Goal: Information Seeking & Learning: Find specific fact

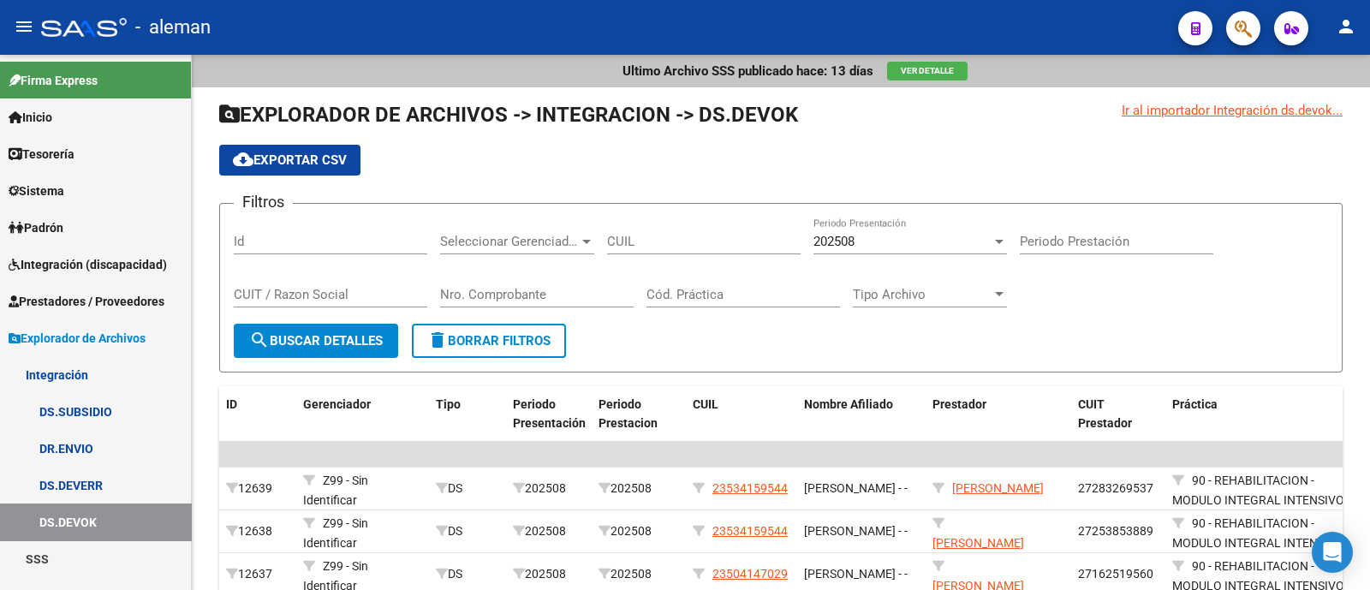
click at [116, 298] on span "Prestadores / Proveedores" at bounding box center [87, 301] width 156 height 19
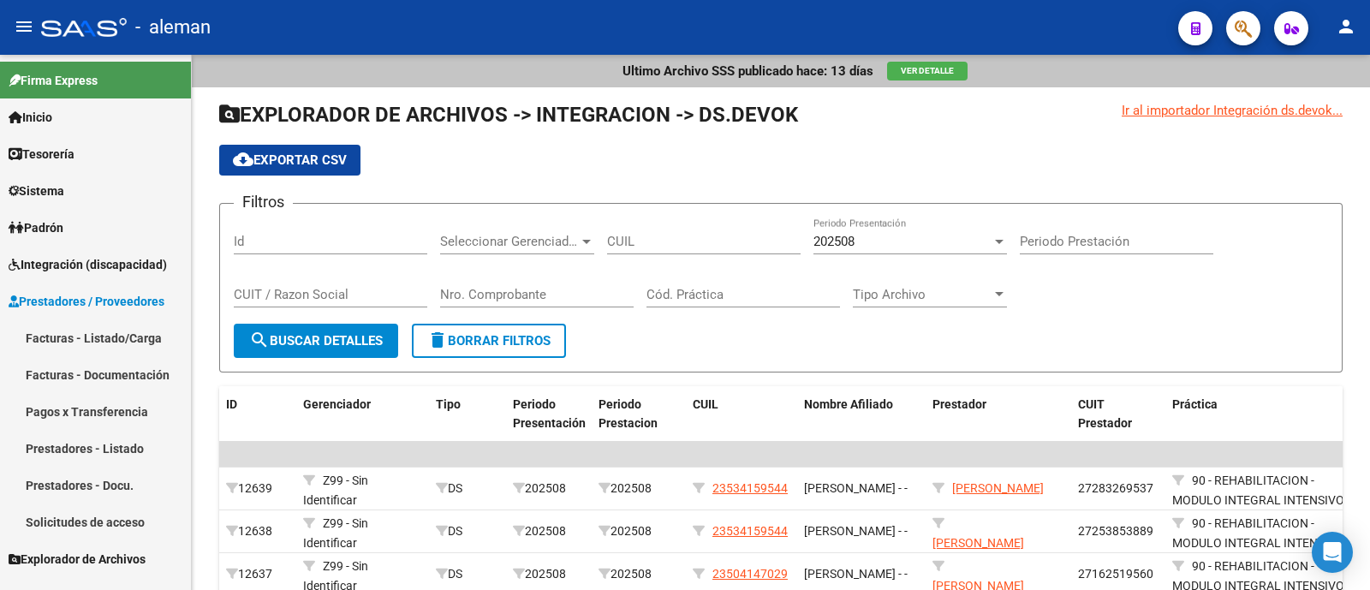
click at [129, 451] on link "Prestadores - Listado" at bounding box center [95, 448] width 191 height 37
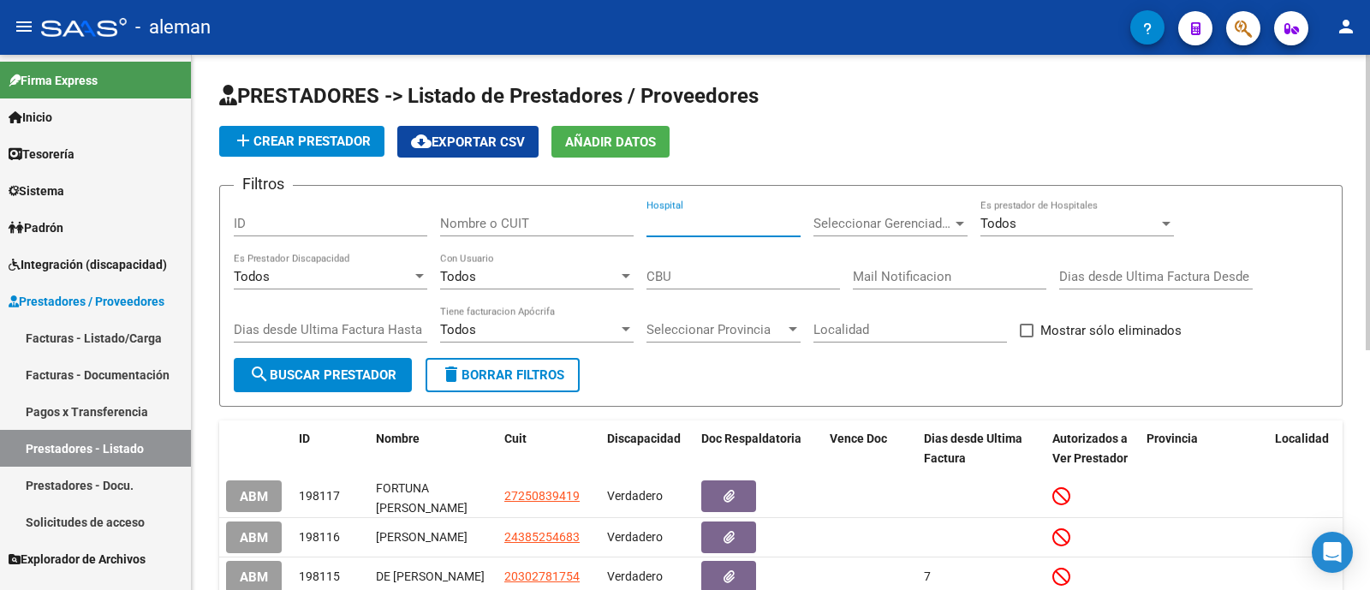
click at [687, 221] on input "Hospital" at bounding box center [723, 223] width 154 height 15
click at [513, 223] on input "Nombre o CUIT" at bounding box center [537, 223] width 194 height 15
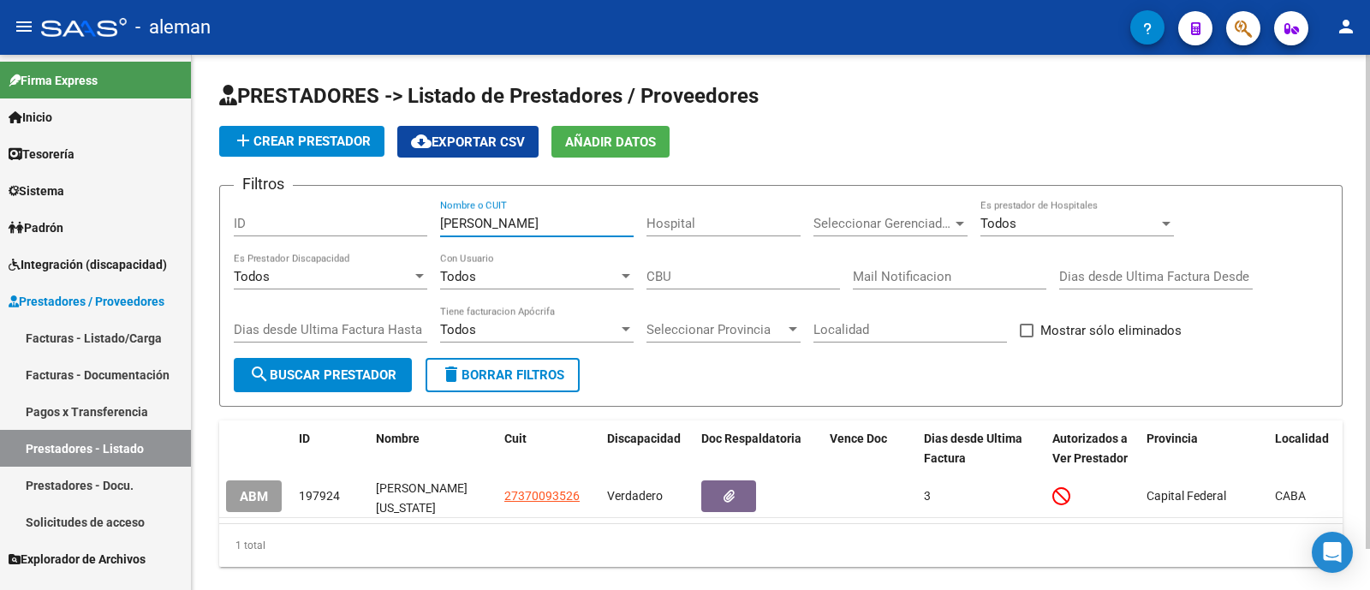
type input "[PERSON_NAME]"
click at [207, 496] on div "PRESTADORES -> Listado de Prestadores / Proveedores add Crear Prestador cloud_d…" at bounding box center [781, 338] width 1178 height 567
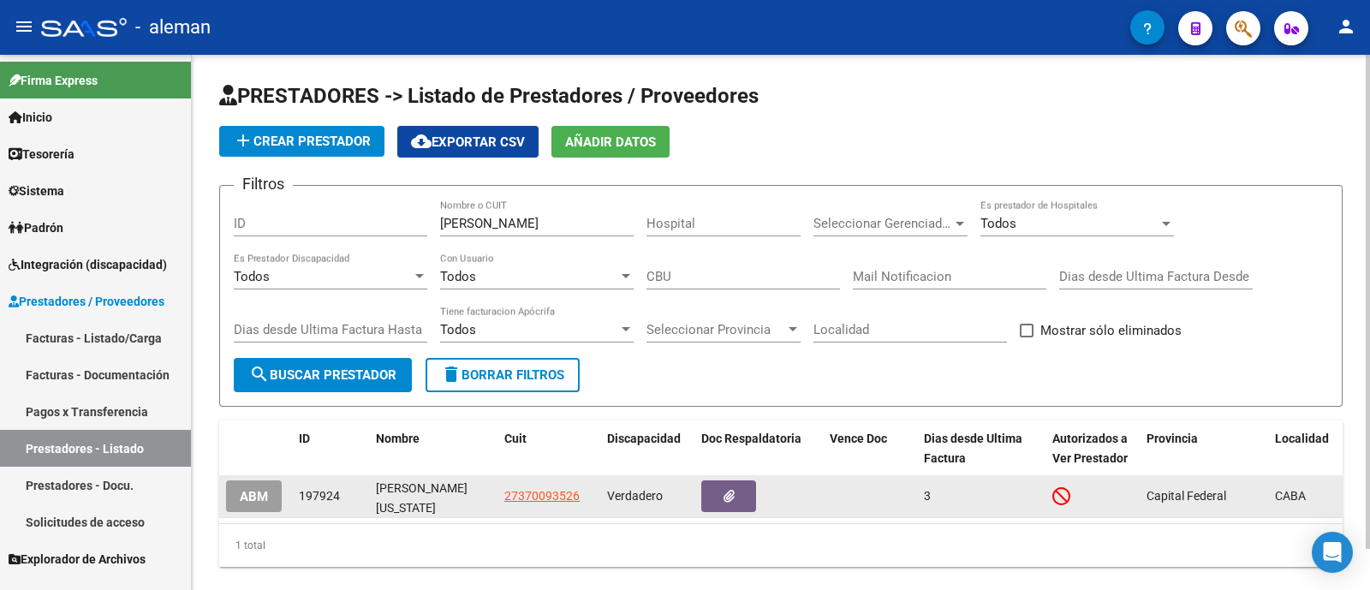
click at [251, 496] on span "ABM" at bounding box center [254, 496] width 28 height 15
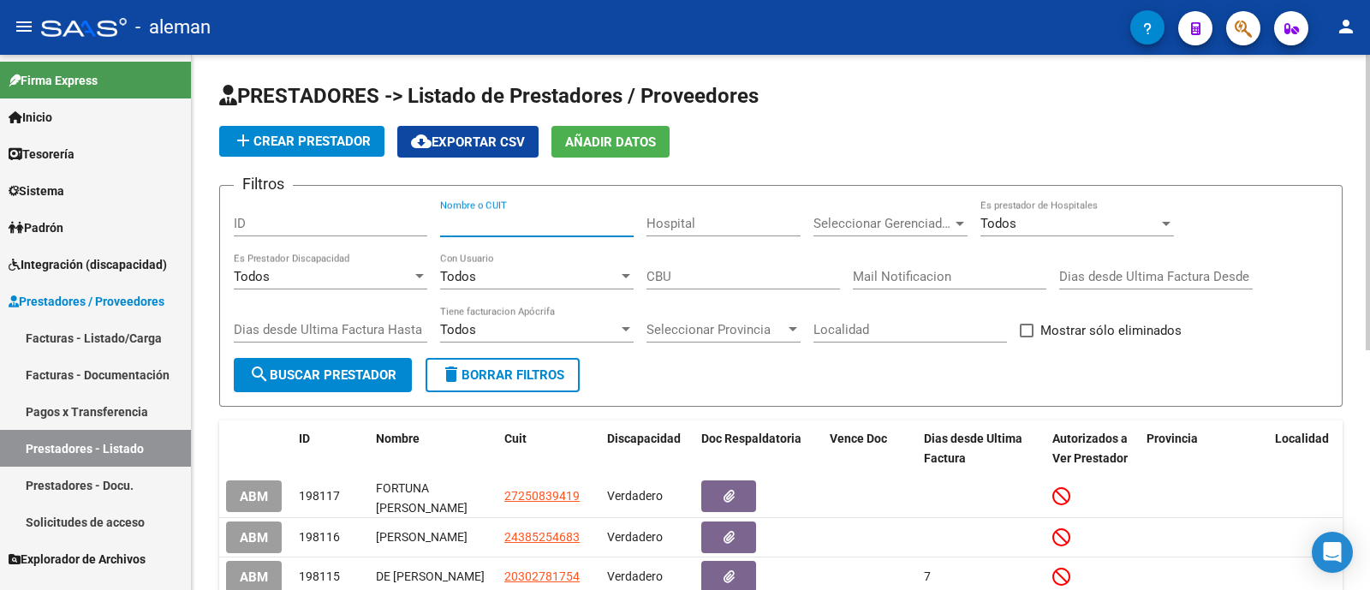
click at [517, 229] on input "Nombre o CUIT" at bounding box center [537, 223] width 194 height 15
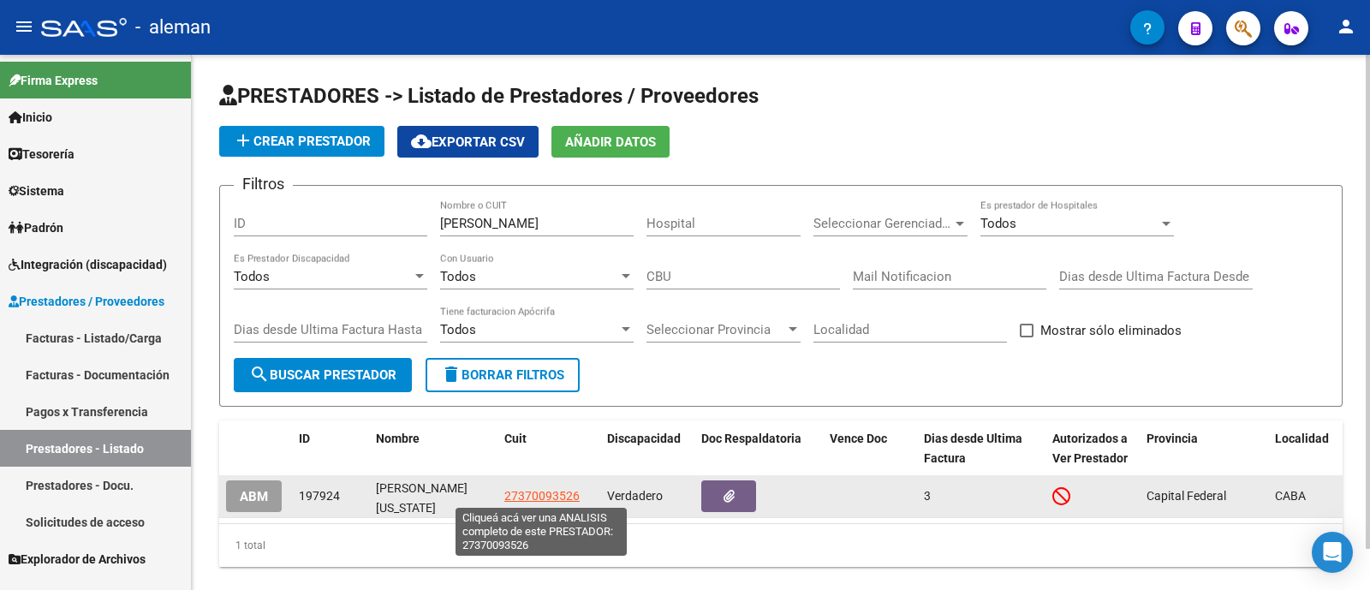
click at [544, 491] on span "27370093526" at bounding box center [541, 496] width 75 height 14
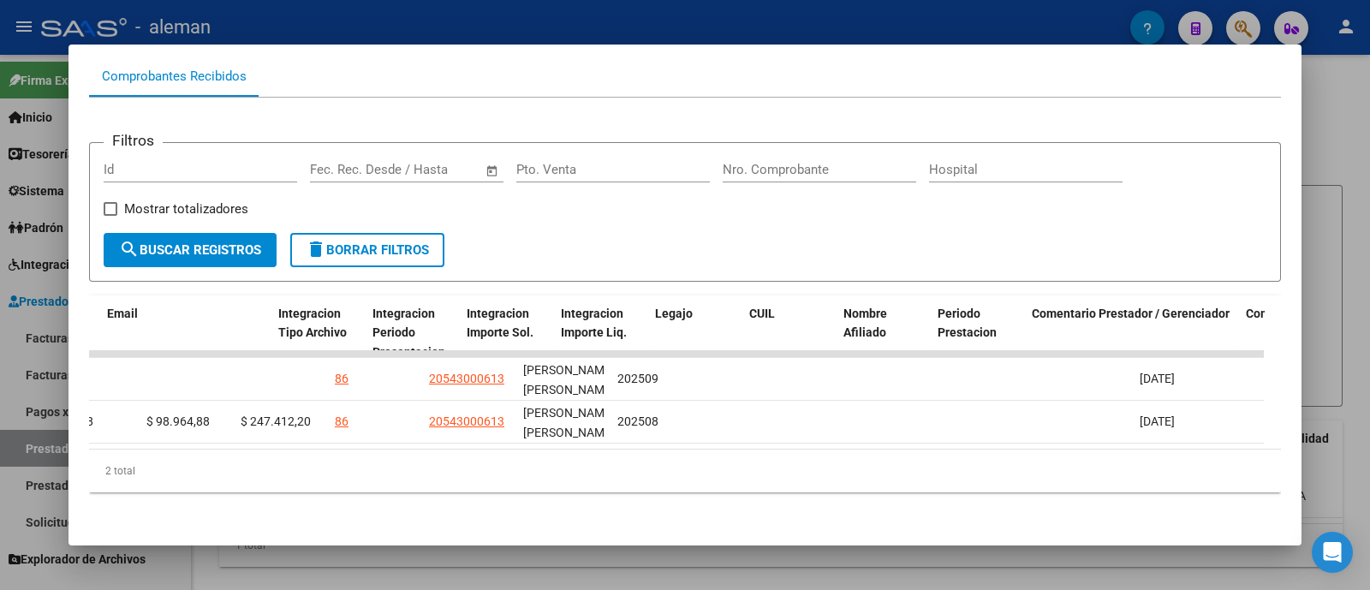
scroll to position [0, 2524]
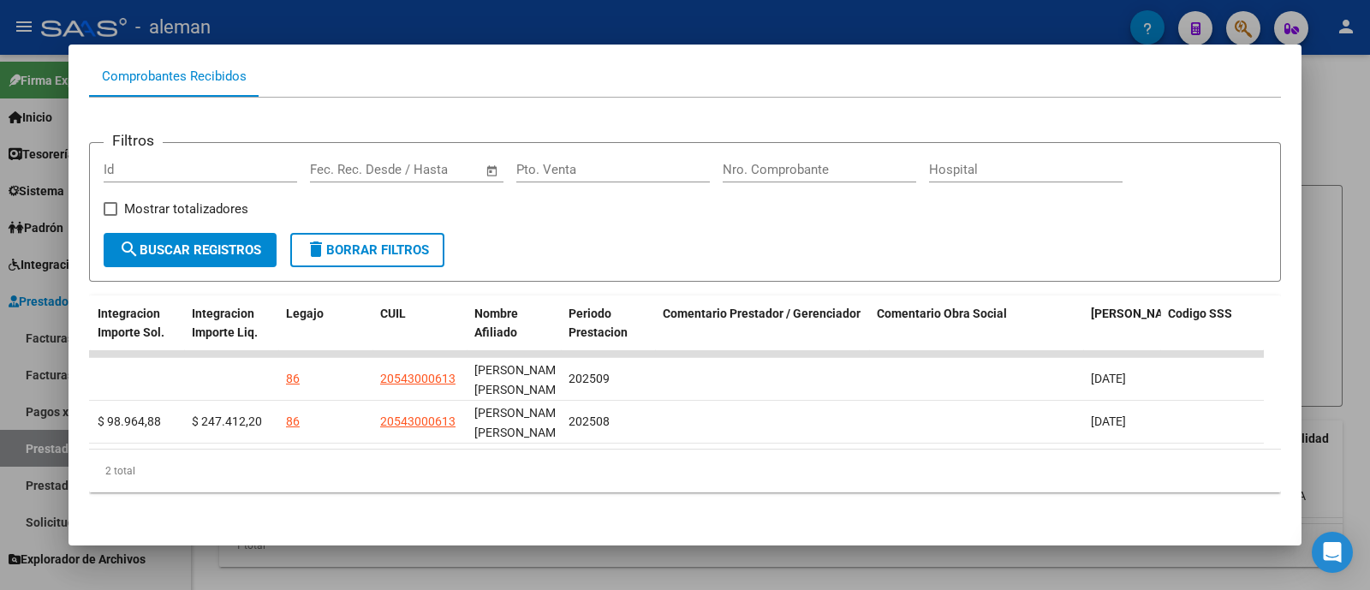
click at [1325, 241] on div at bounding box center [685, 295] width 1370 height 590
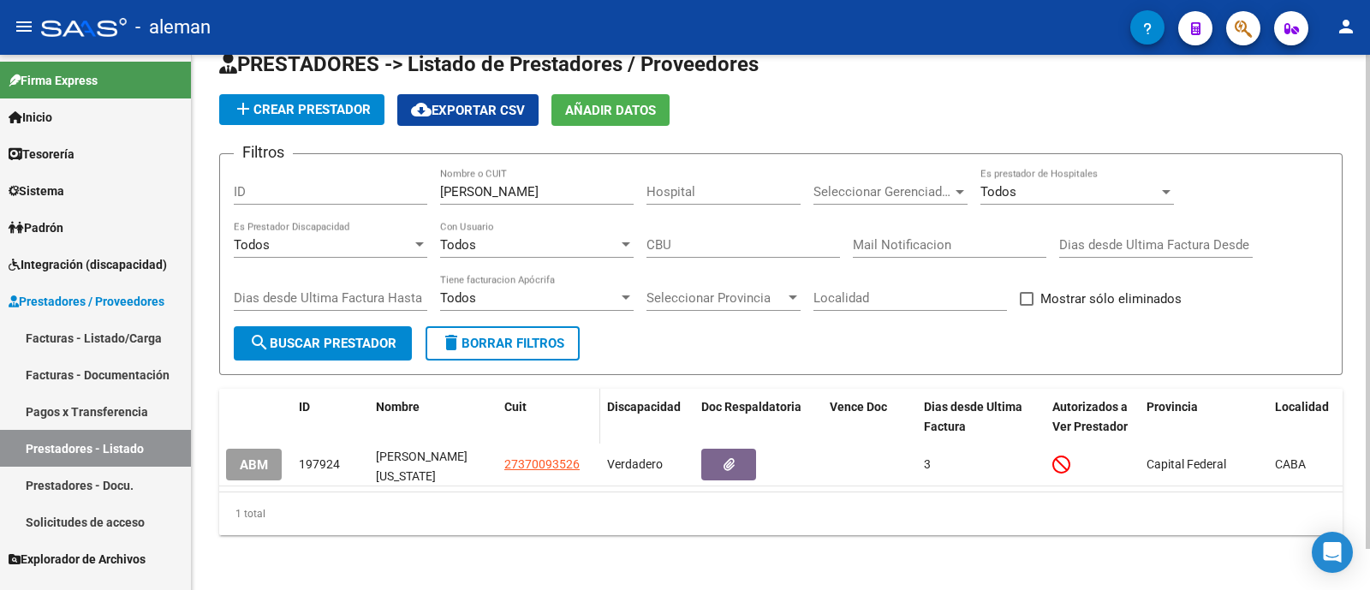
scroll to position [44, 0]
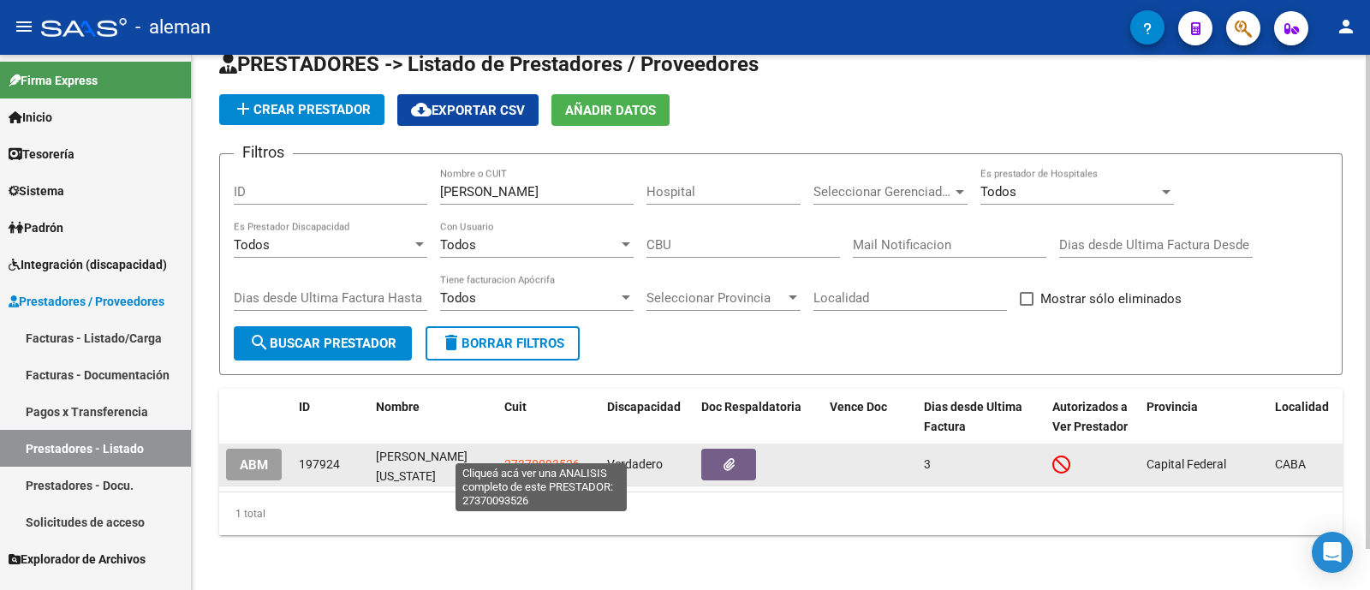
click at [548, 457] on span "27370093526" at bounding box center [541, 464] width 75 height 14
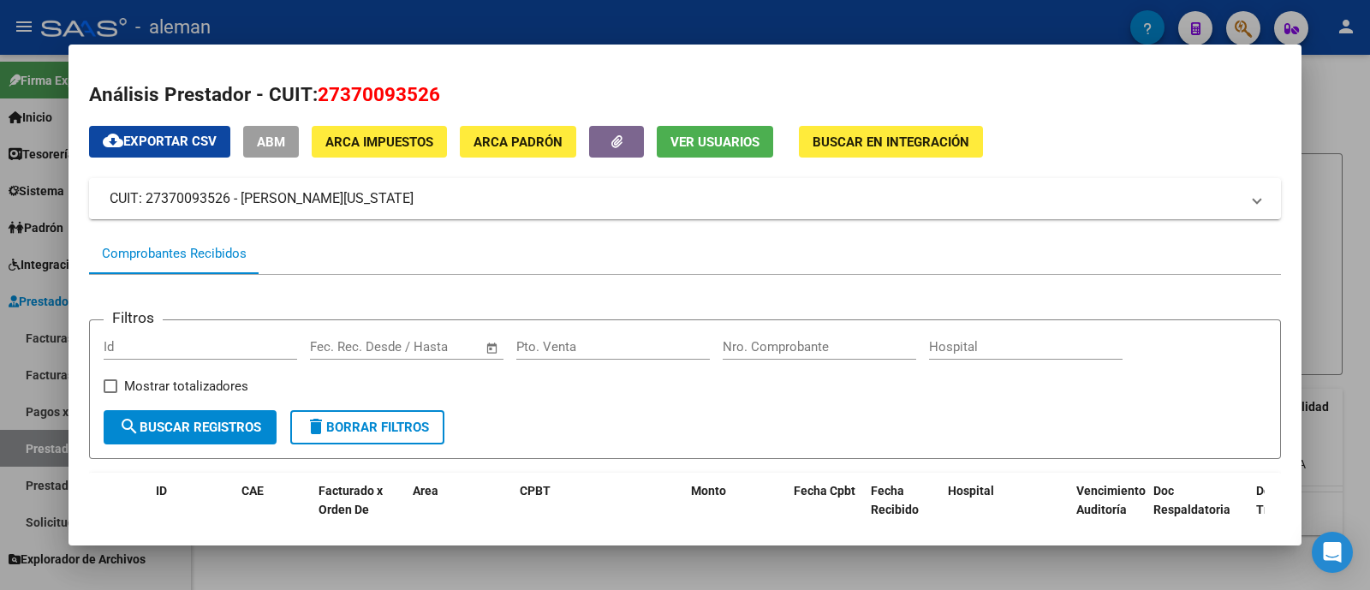
drag, startPoint x: 341, startPoint y: 195, endPoint x: 102, endPoint y: 197, distance: 238.9
click at [102, 197] on mat-expansion-panel-header "CUIT: 27370093526 - [PERSON_NAME][US_STATE]" at bounding box center [685, 198] width 1192 height 41
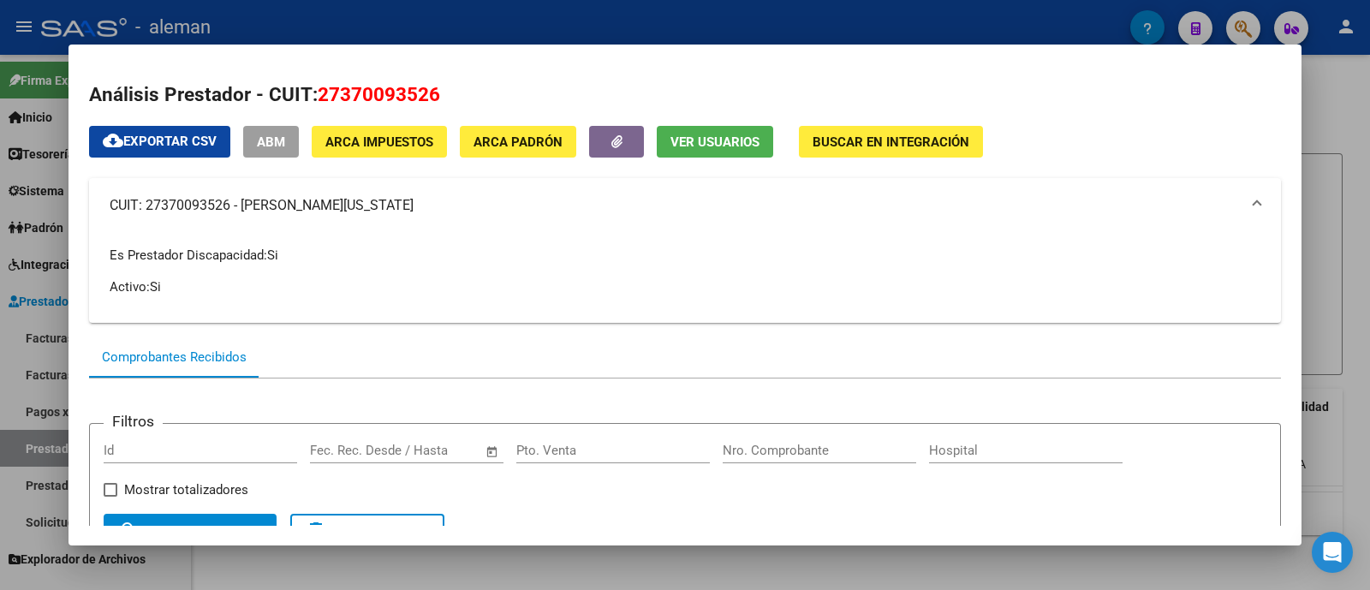
click at [724, 134] on span "Ver Usuarios" at bounding box center [714, 141] width 89 height 15
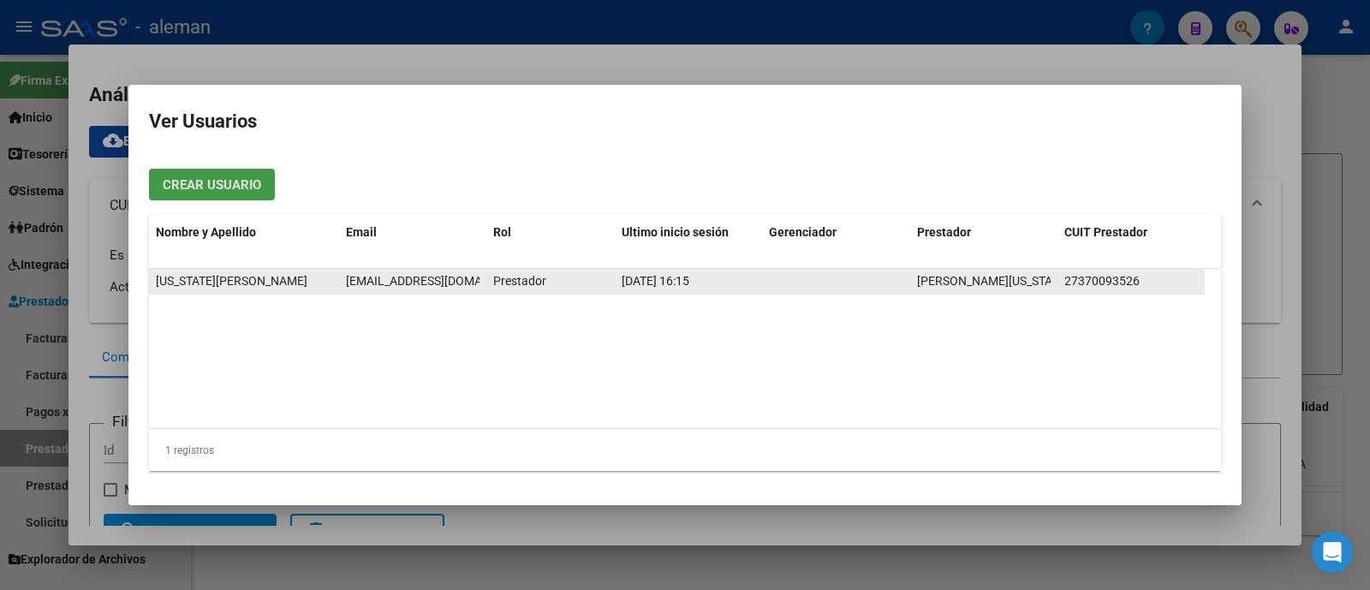
click at [430, 275] on span "[EMAIL_ADDRESS][DOMAIN_NAME]" at bounding box center [441, 281] width 190 height 14
drag, startPoint x: 345, startPoint y: 283, endPoint x: 506, endPoint y: 283, distance: 161.0
click at [506, 283] on div "[US_STATE][PERSON_NAME] [EMAIL_ADDRESS][DOMAIN_NAME] Prestador [DATE] 16:15 [PE…" at bounding box center [677, 282] width 1056 height 26
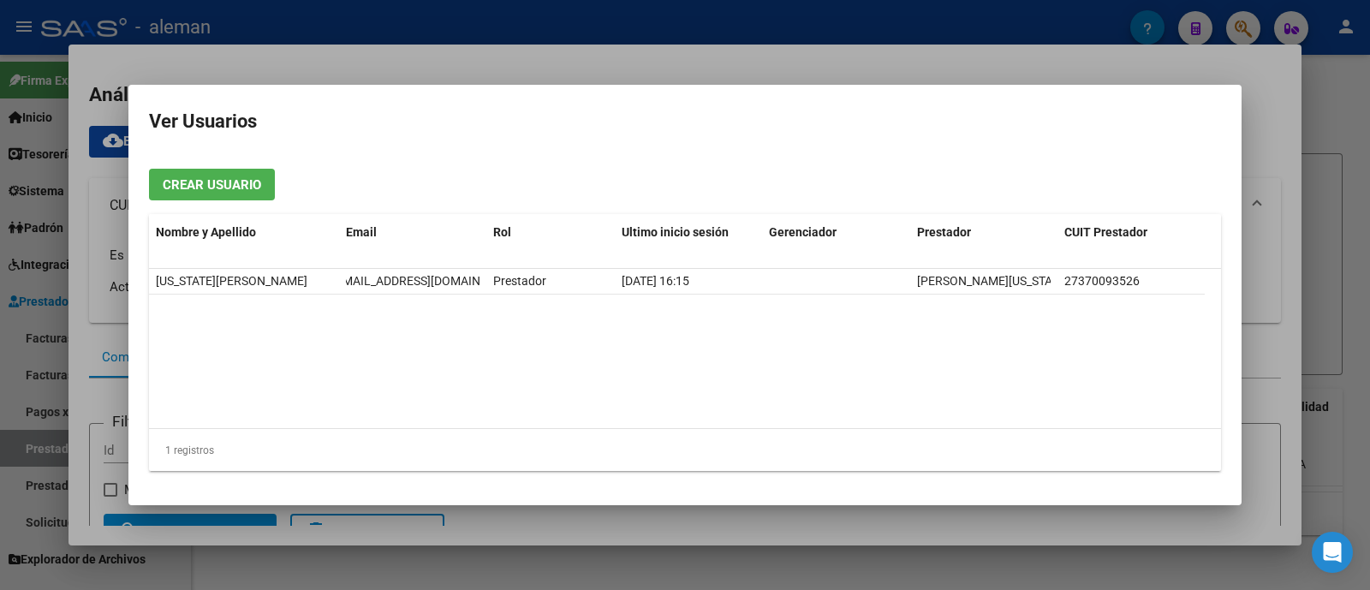
click at [438, 365] on datatable-body "[US_STATE][PERSON_NAME] [EMAIL_ADDRESS][DOMAIN_NAME] Prestador [DATE] 16:15 [PE…" at bounding box center [685, 348] width 1072 height 159
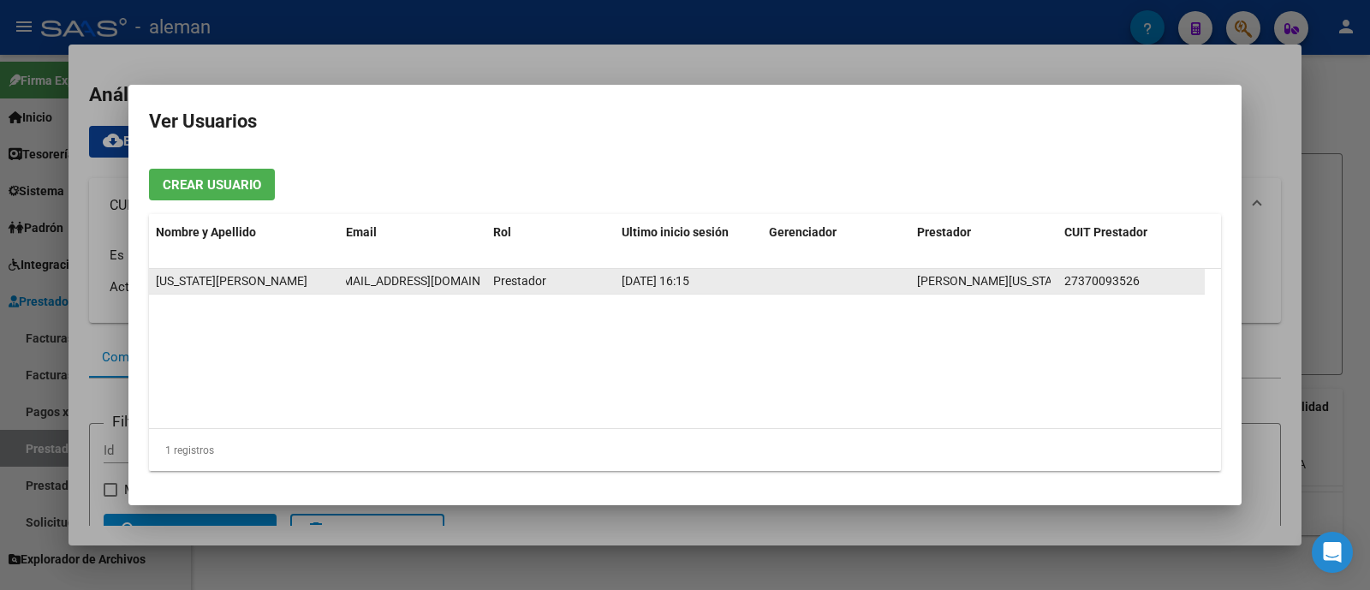
scroll to position [0, 0]
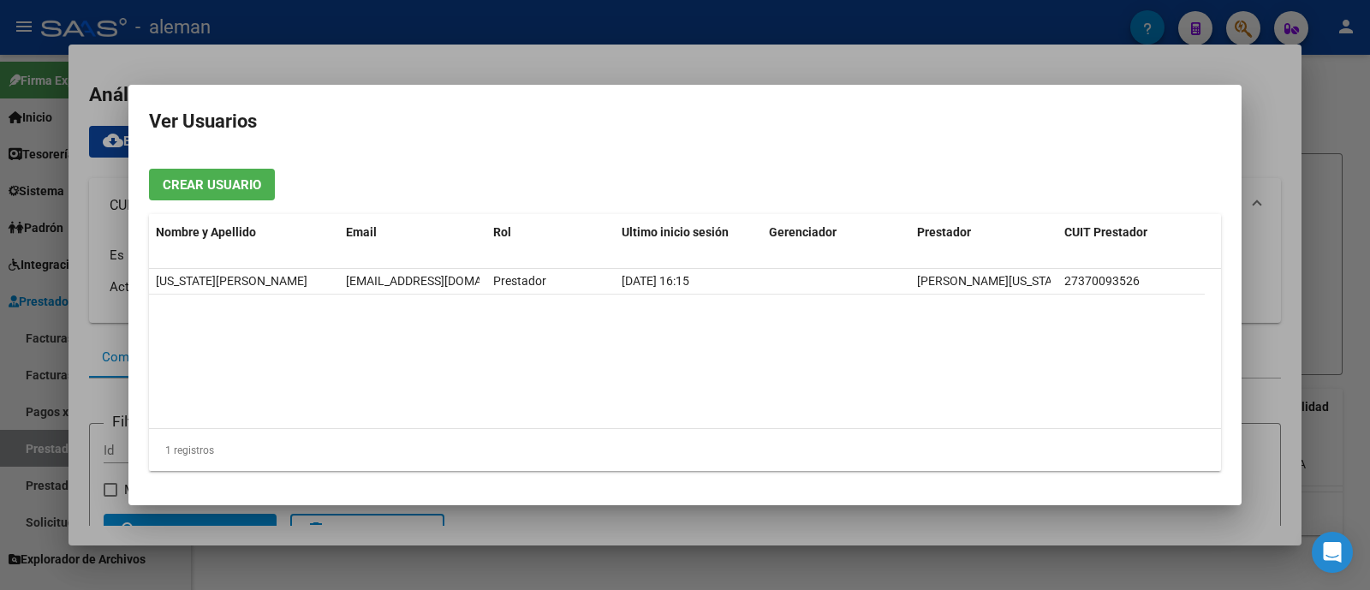
drag, startPoint x: 482, startPoint y: 278, endPoint x: 331, endPoint y: 266, distance: 151.2
click at [331, 266] on div "Nombre y Apellido Email Rol Ultimo inicio sesión Gerenciador Prestador CUIT Pre…" at bounding box center [685, 343] width 1072 height 258
click at [356, 326] on datatable-body "[US_STATE][PERSON_NAME] [EMAIL_ADDRESS][DOMAIN_NAME] Prestador [DATE] 16:15 [PE…" at bounding box center [685, 348] width 1072 height 159
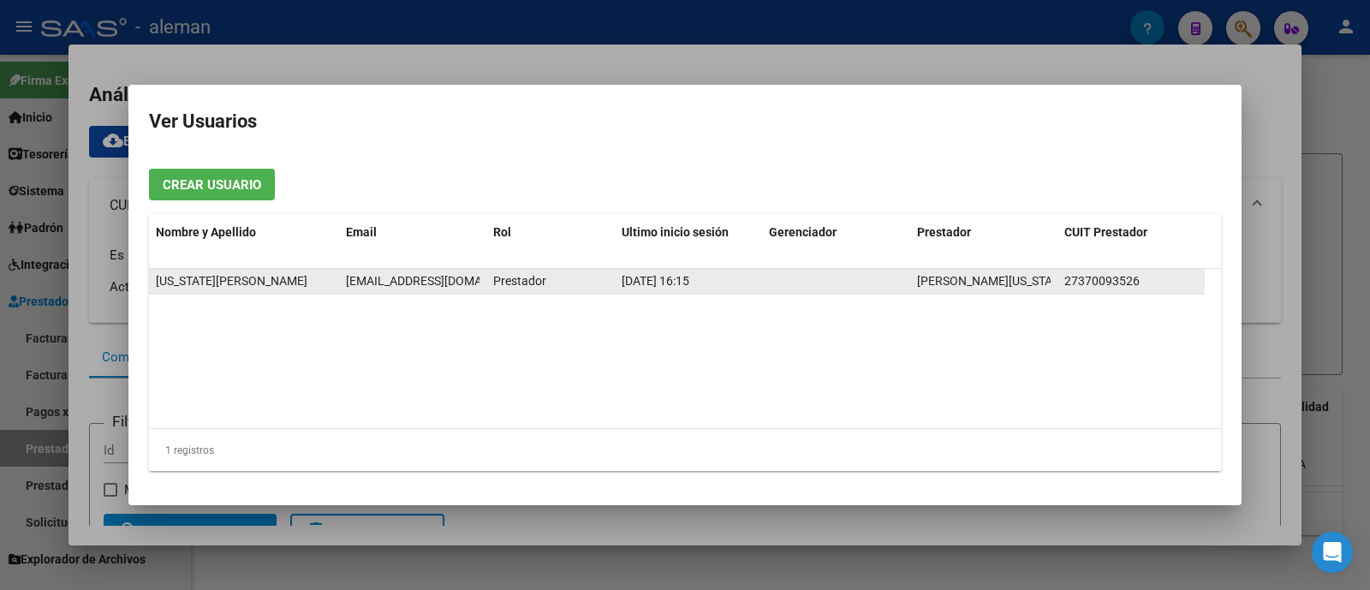
scroll to position [0, 14]
drag, startPoint x: 344, startPoint y: 280, endPoint x: 475, endPoint y: 283, distance: 131.1
click at [475, 283] on datatable-body-cell "[EMAIL_ADDRESS][DOMAIN_NAME]" at bounding box center [412, 281] width 147 height 25
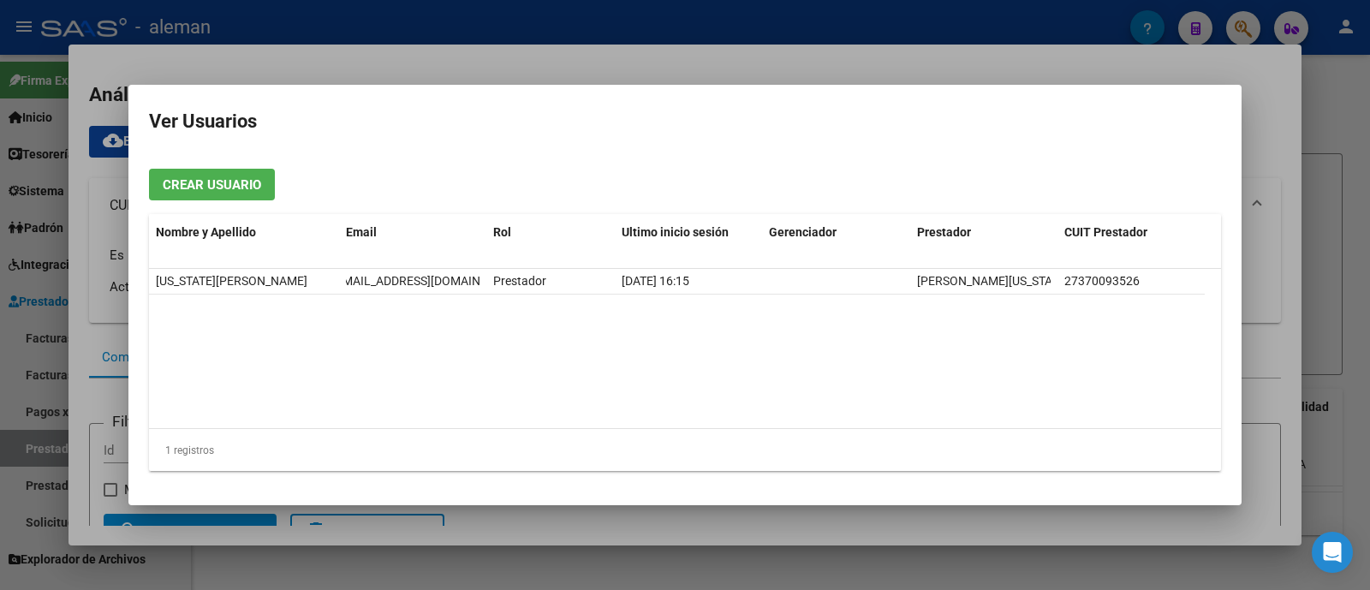
copy span "[EMAIL_ADDRESS][DOMAIN_NAME]"
click at [1340, 217] on div at bounding box center [685, 295] width 1370 height 590
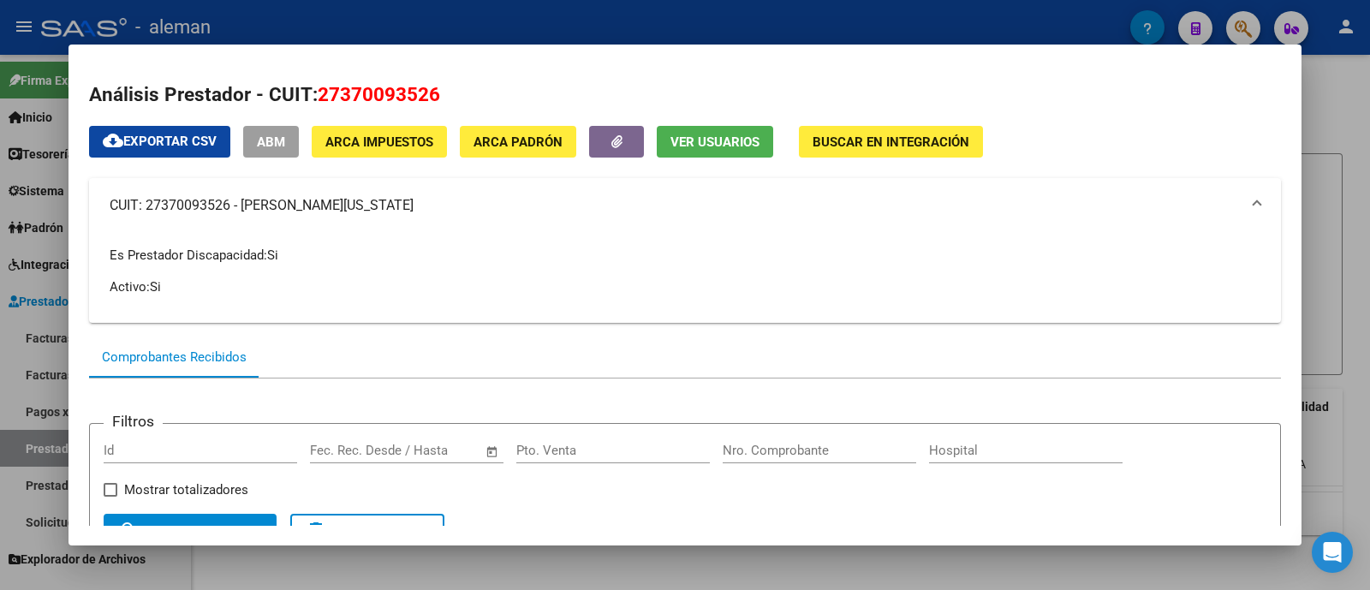
click at [1328, 212] on div at bounding box center [685, 295] width 1370 height 590
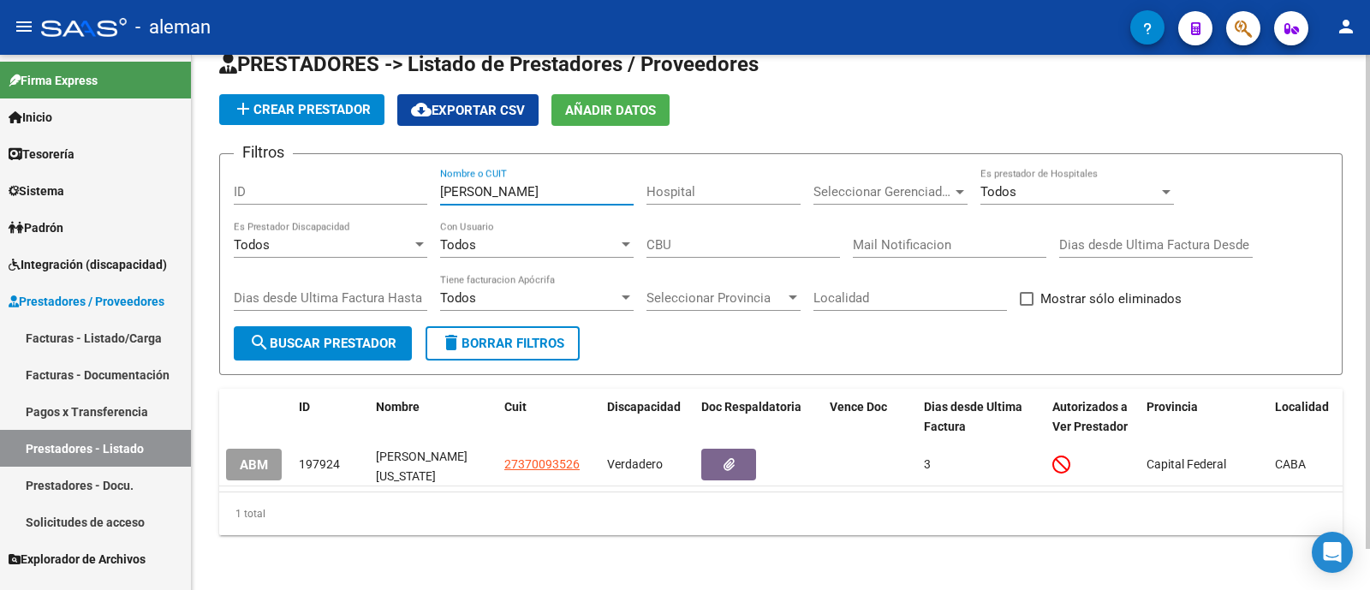
drag, startPoint x: 544, startPoint y: 182, endPoint x: 384, endPoint y: 182, distance: 160.1
click at [384, 182] on div "Filtros ID [PERSON_NAME] Nombre o CUIT Hospital Seleccionar Gerenciador Selecci…" at bounding box center [781, 247] width 1094 height 158
click at [402, 191] on div "ID" at bounding box center [331, 186] width 194 height 37
click at [527, 170] on div "[PERSON_NAME] Nombre o CUIT" at bounding box center [537, 186] width 194 height 37
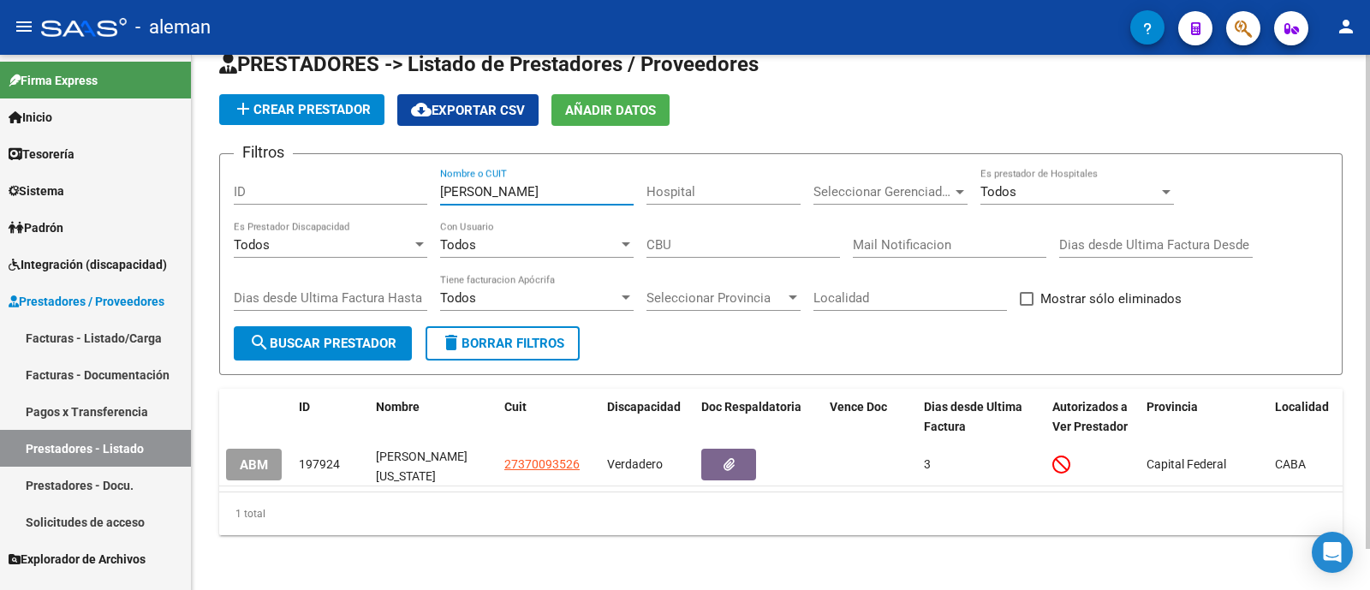
type input "á"
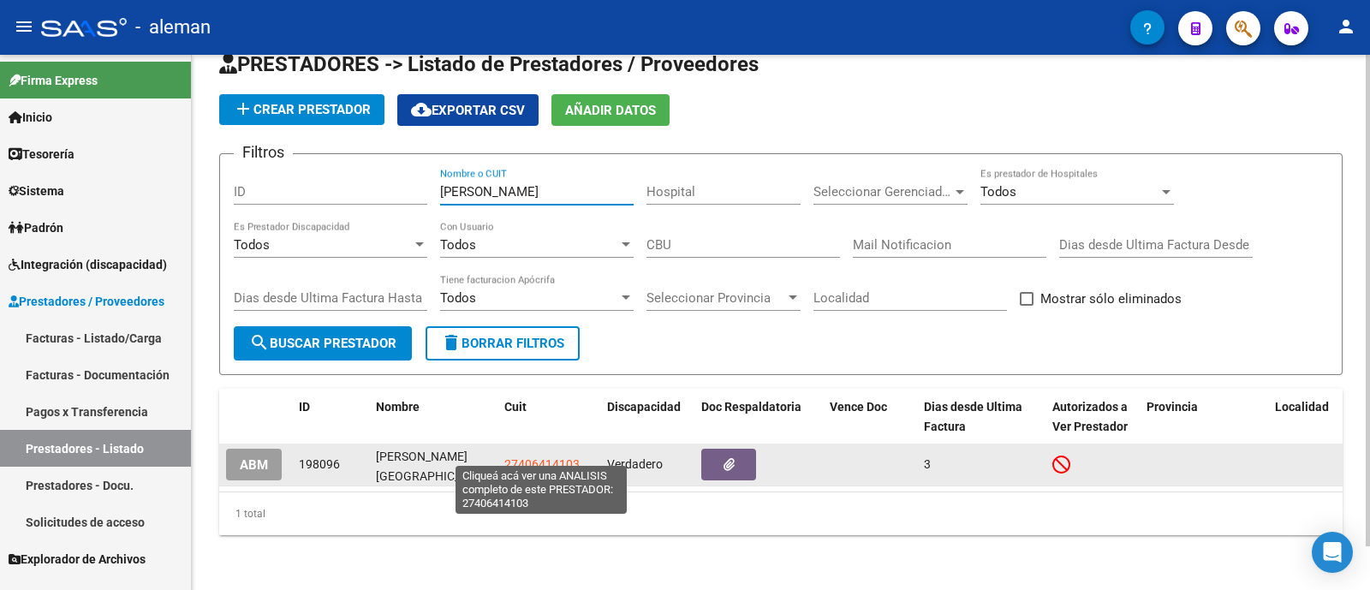
type input "[PERSON_NAME]"
click at [550, 457] on span "27406414103" at bounding box center [541, 464] width 75 height 14
type textarea "27406414103"
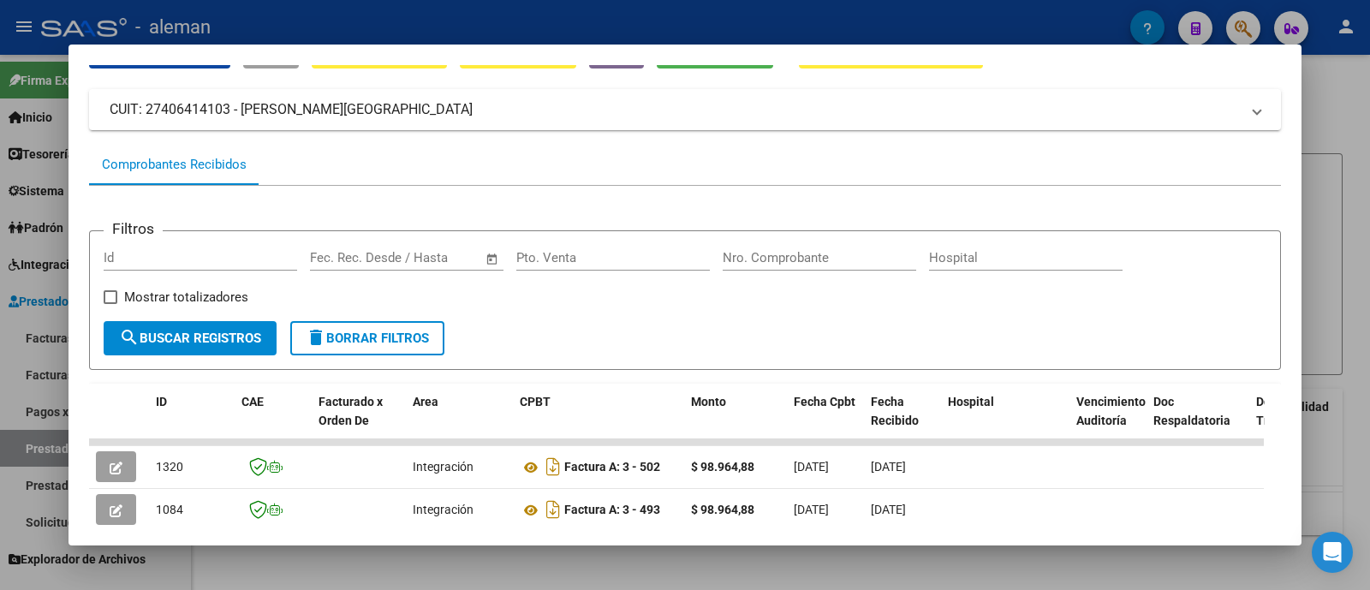
scroll to position [0, 0]
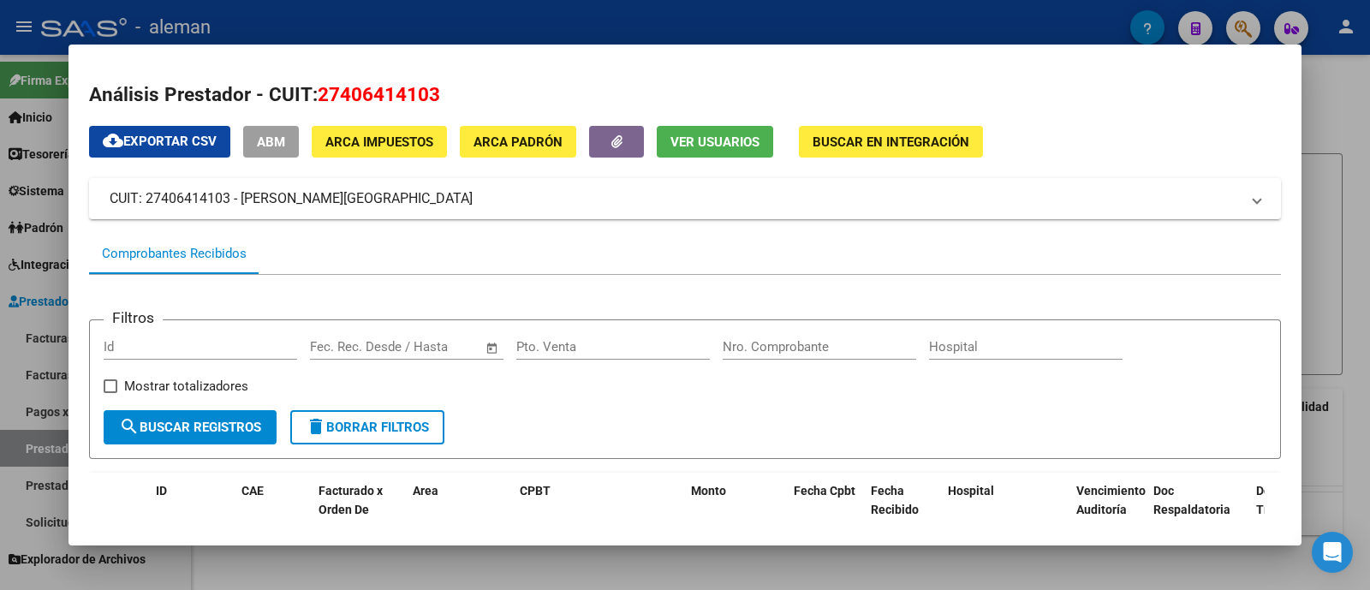
drag, startPoint x: 398, startPoint y: 203, endPoint x: 67, endPoint y: 203, distance: 331.4
click at [67, 203] on div "Análisis Prestador - CUIT: 27406414103 cloud_download Exportar CSV ABM ARCA Imp…" at bounding box center [685, 295] width 1370 height 590
click at [407, 193] on mat-panel-title "CUIT: 27406414103 - [PERSON_NAME][GEOGRAPHIC_DATA]" at bounding box center [675, 198] width 1130 height 21
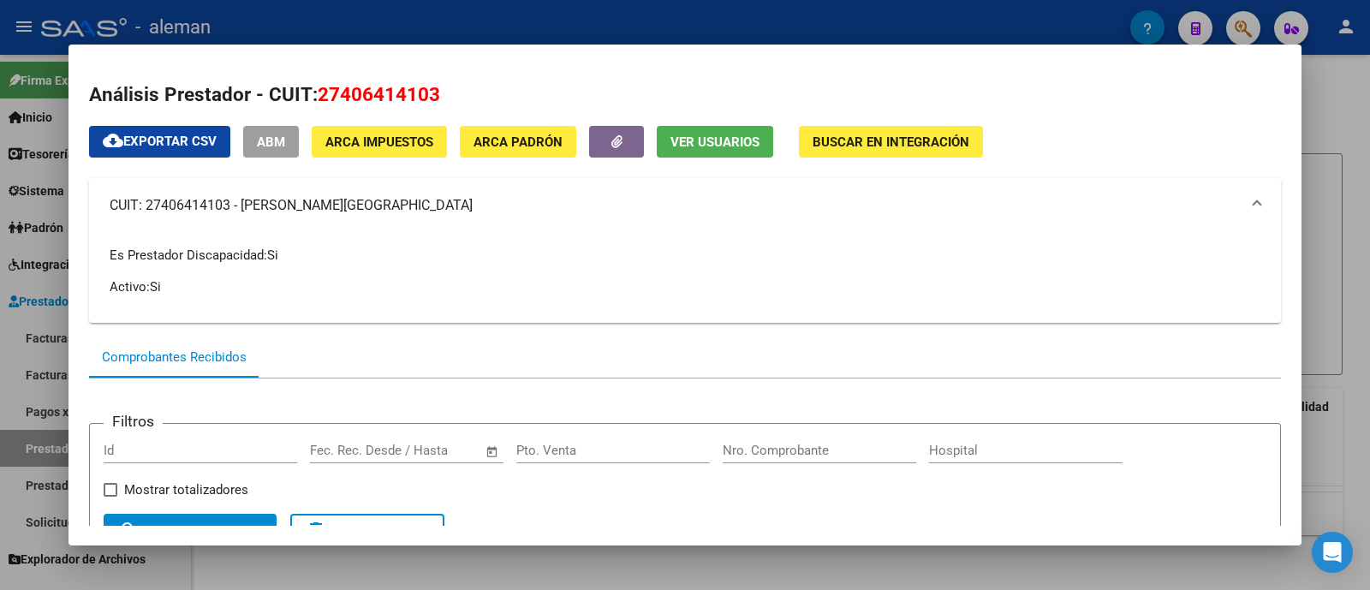
drag, startPoint x: 448, startPoint y: 204, endPoint x: 110, endPoint y: 211, distance: 338.3
click at [110, 211] on mat-panel-title "CUIT: 27406414103 - [PERSON_NAME][GEOGRAPHIC_DATA]" at bounding box center [675, 205] width 1130 height 21
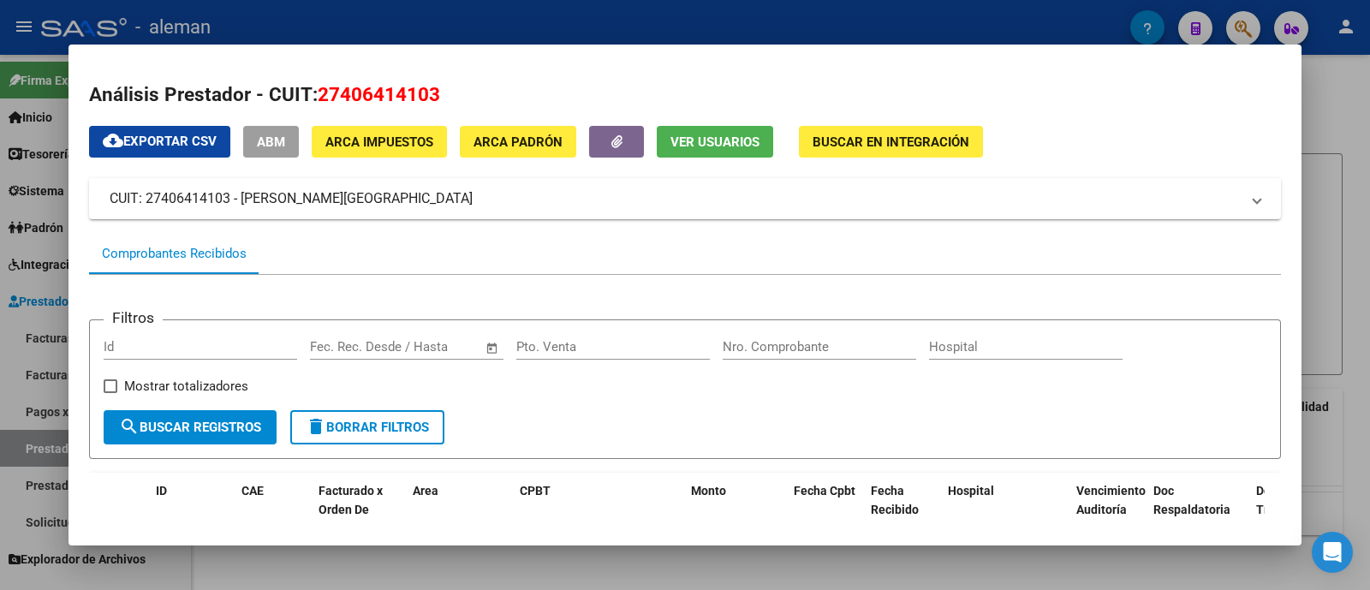
copy mat-panel-title "CUIT: 27406414103 - [PERSON_NAME][GEOGRAPHIC_DATA]"
click at [1355, 128] on div at bounding box center [685, 295] width 1370 height 590
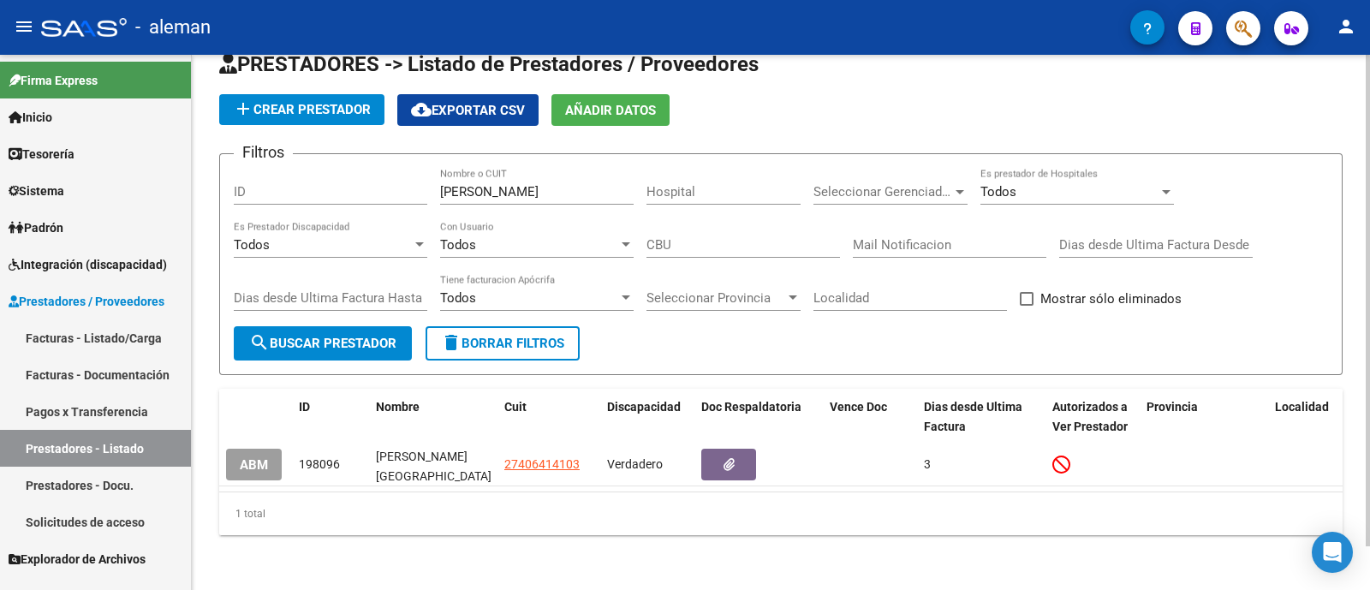
scroll to position [47, 0]
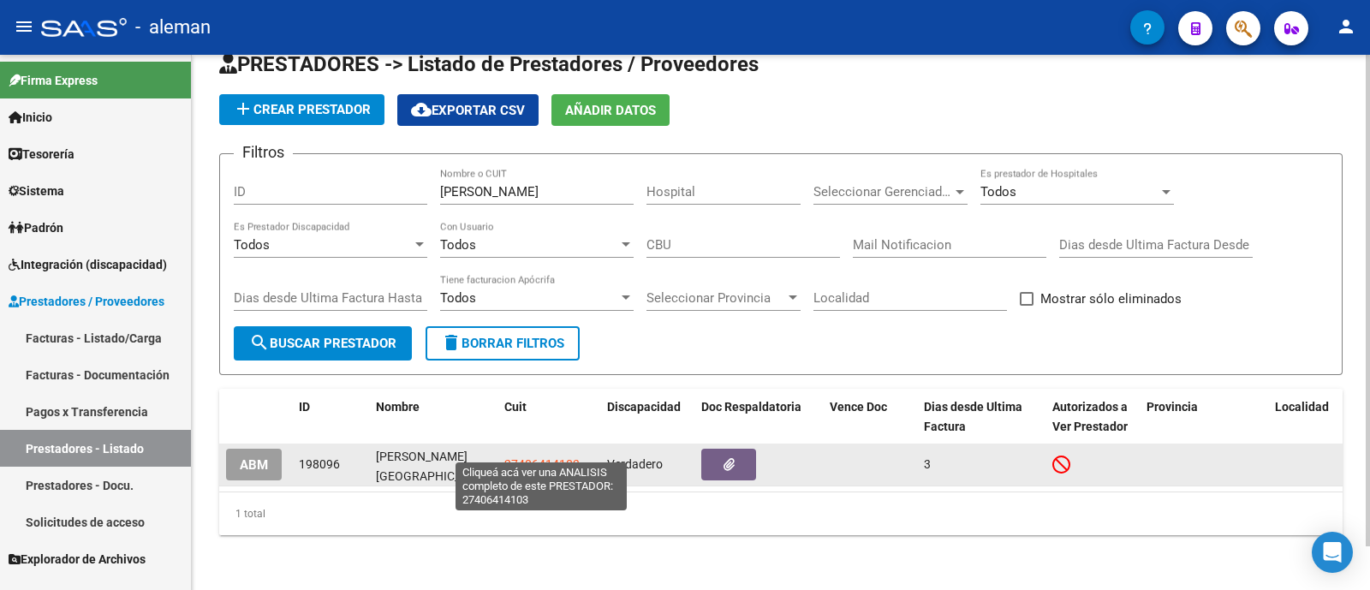
click at [563, 457] on span "27406414103" at bounding box center [541, 464] width 75 height 14
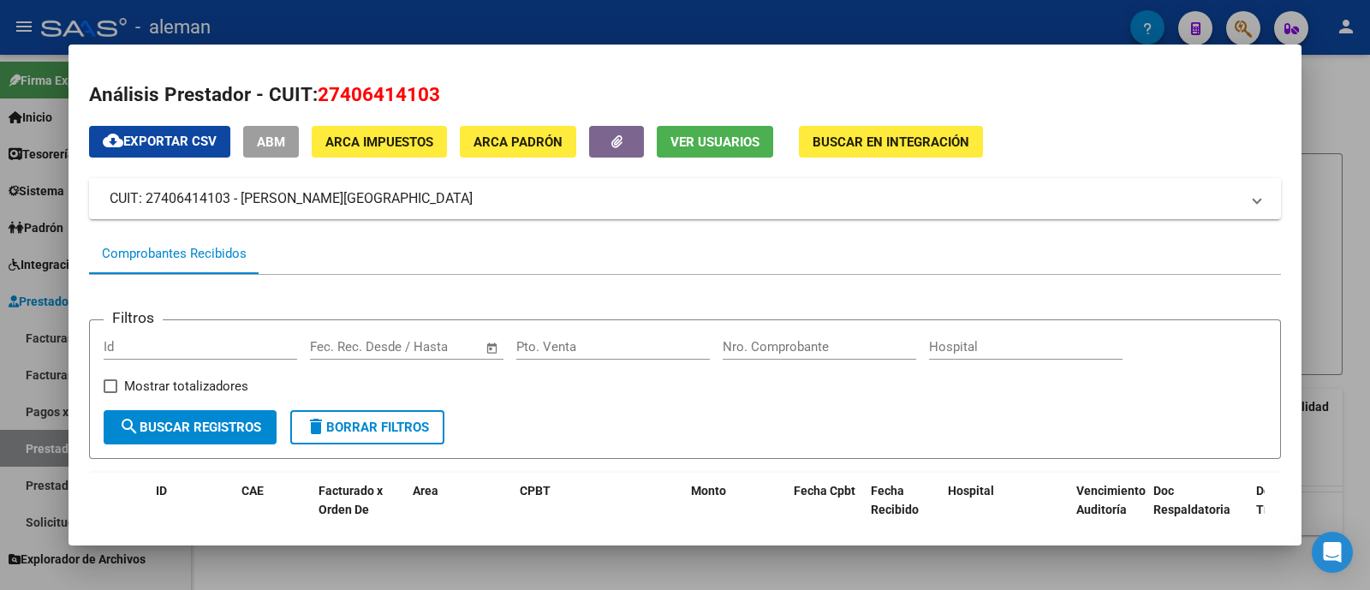
click at [720, 140] on span "Ver Usuarios" at bounding box center [714, 141] width 89 height 15
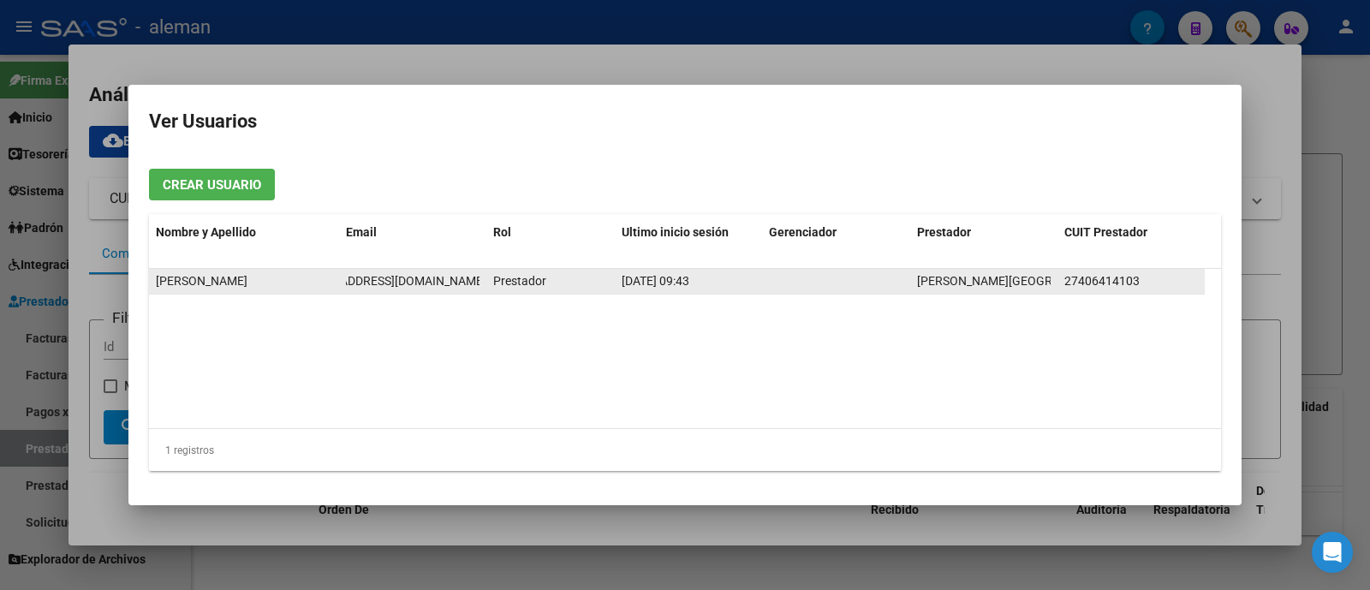
scroll to position [0, 55]
drag, startPoint x: 347, startPoint y: 283, endPoint x: 480, endPoint y: 286, distance: 132.8
click at [480, 286] on div "[EMAIL_ADDRESS][DOMAIN_NAME]" at bounding box center [413, 281] width 134 height 20
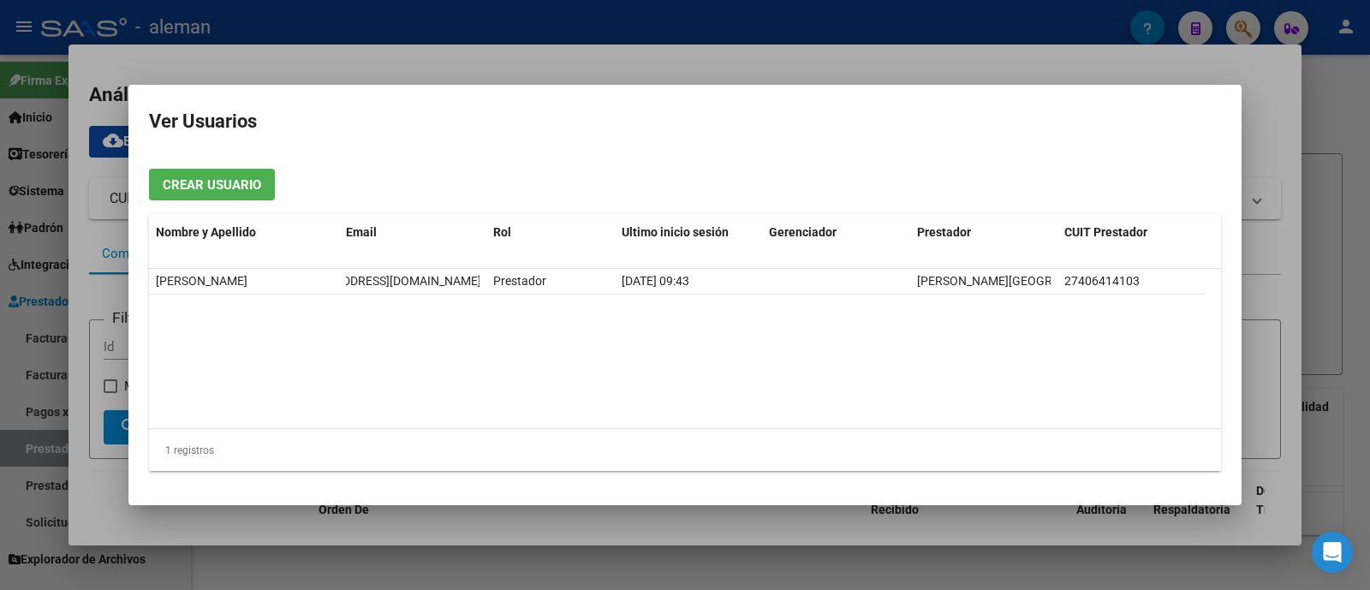
copy span "[EMAIL_ADDRESS][DOMAIN_NAME]"
click at [777, 45] on div at bounding box center [685, 295] width 1370 height 590
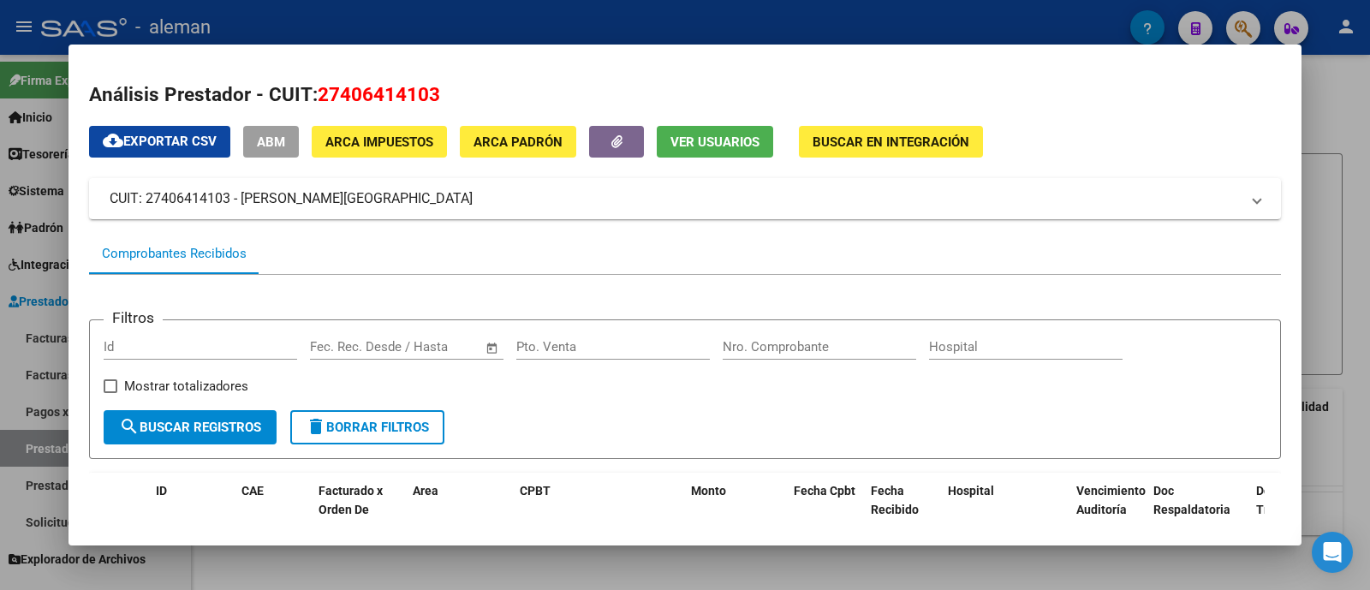
click at [1328, 241] on div at bounding box center [685, 295] width 1370 height 590
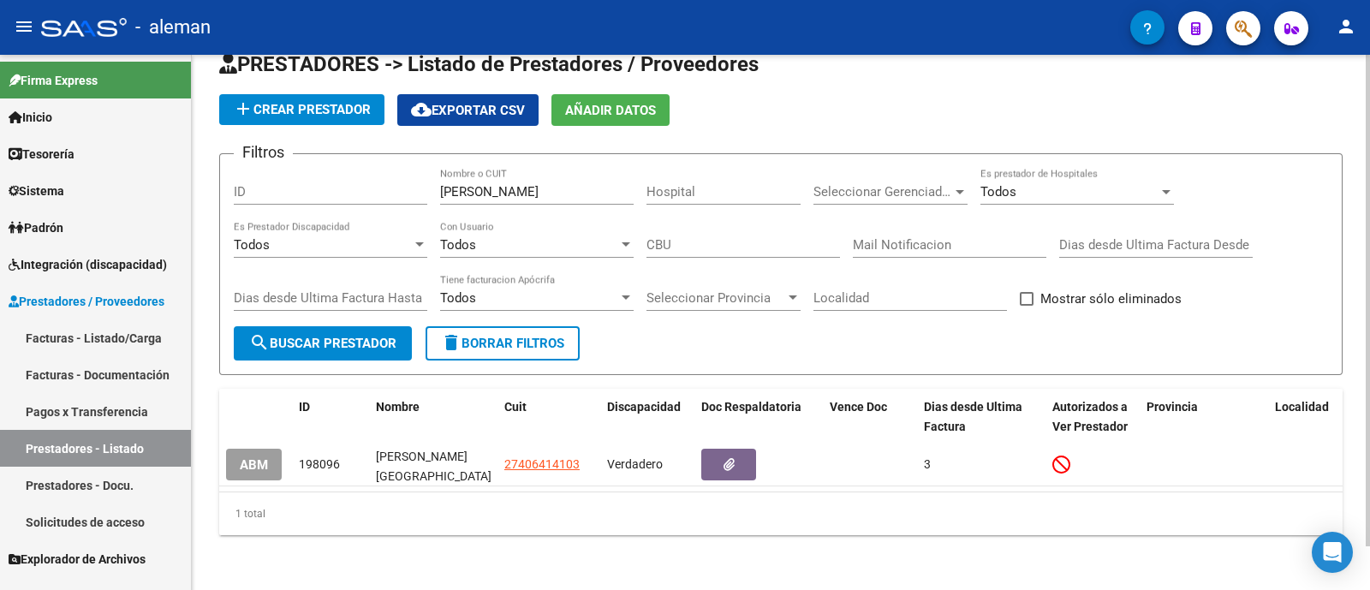
drag, startPoint x: 539, startPoint y: 184, endPoint x: 352, endPoint y: 173, distance: 187.9
click at [334, 178] on div "Filtros ID [PERSON_NAME] Nombre o CUIT Hospital Seleccionar Gerenciador Selecci…" at bounding box center [781, 247] width 1094 height 158
click at [516, 168] on div "[PERSON_NAME] Nombre o CUIT" at bounding box center [537, 186] width 194 height 37
drag, startPoint x: 486, startPoint y: 177, endPoint x: 401, endPoint y: 177, distance: 85.6
click at [401, 177] on div "Filtros ID [PERSON_NAME] Nombre o CUIT Hospital Seleccionar Gerenciador Selecci…" at bounding box center [781, 247] width 1094 height 158
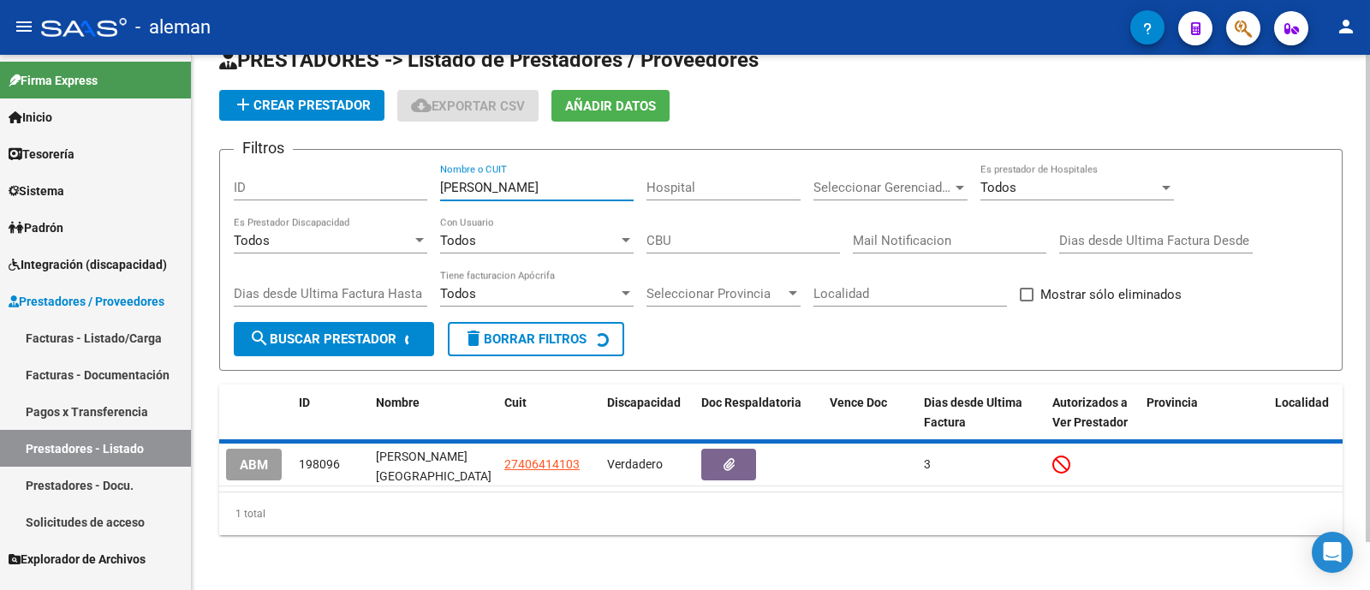
scroll to position [26, 0]
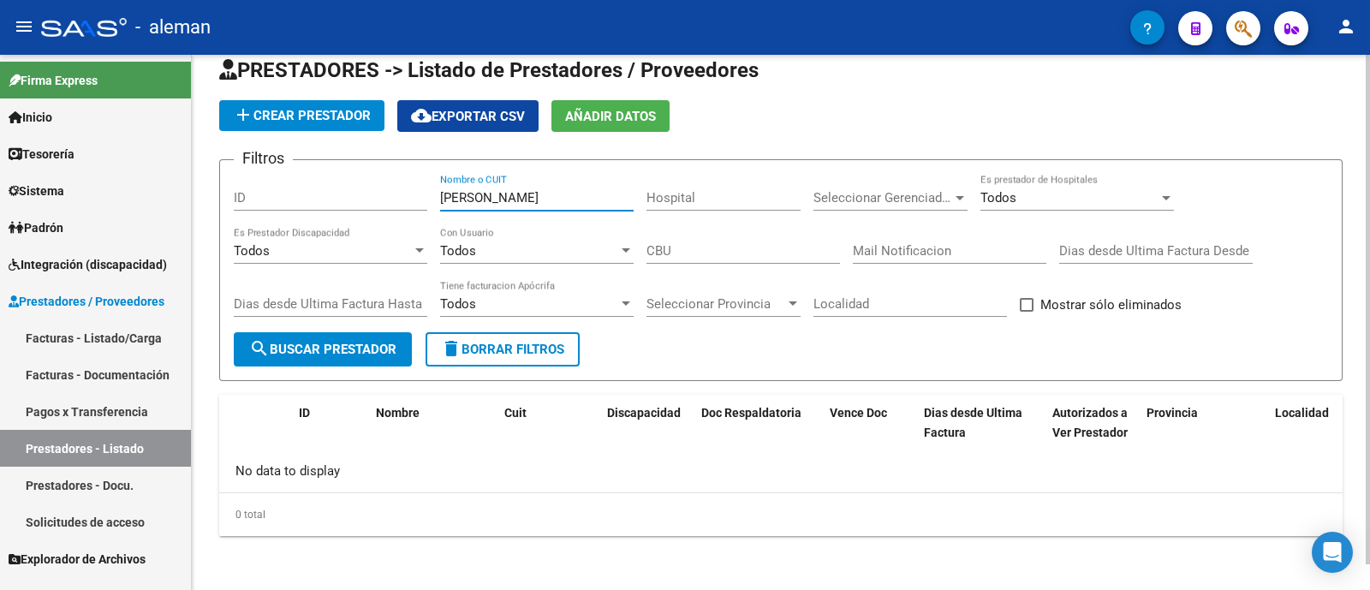
click at [418, 192] on div "Filtros ID [PERSON_NAME] Nombre o CUIT Hospital Seleccionar Gerenciador Selecci…" at bounding box center [781, 253] width 1094 height 158
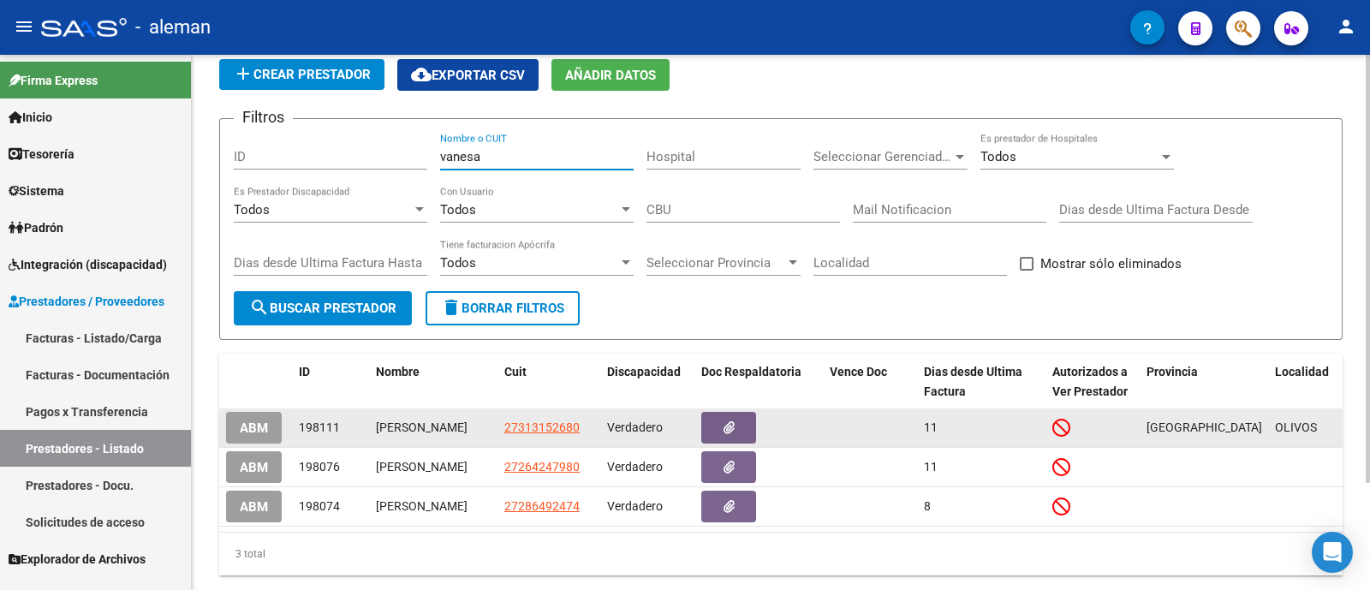
scroll to position [106, 0]
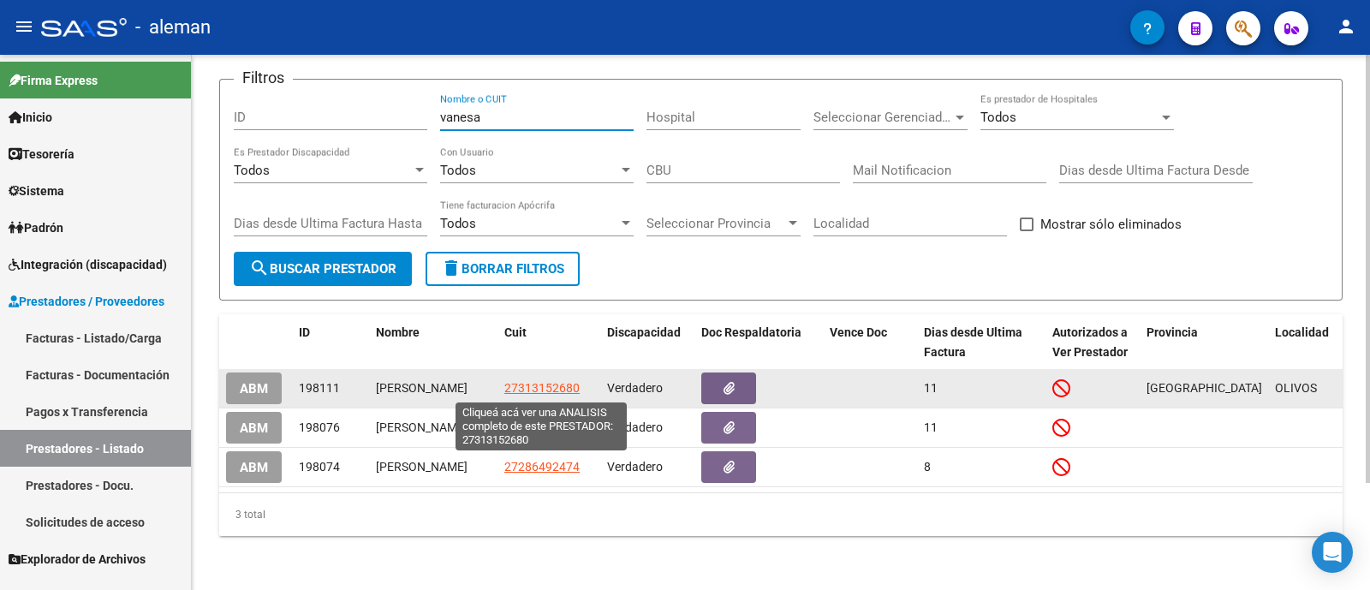
type input "vanesa"
click at [552, 390] on span "27313152680" at bounding box center [541, 388] width 75 height 14
type textarea "27313152680"
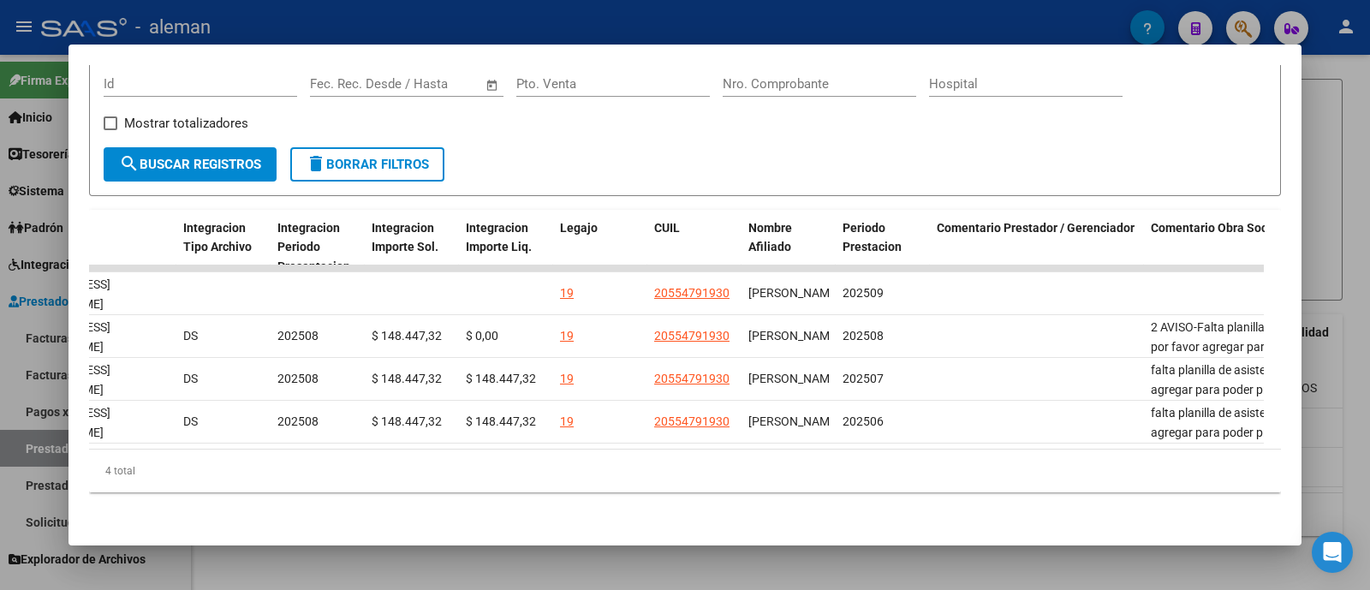
scroll to position [0, 2245]
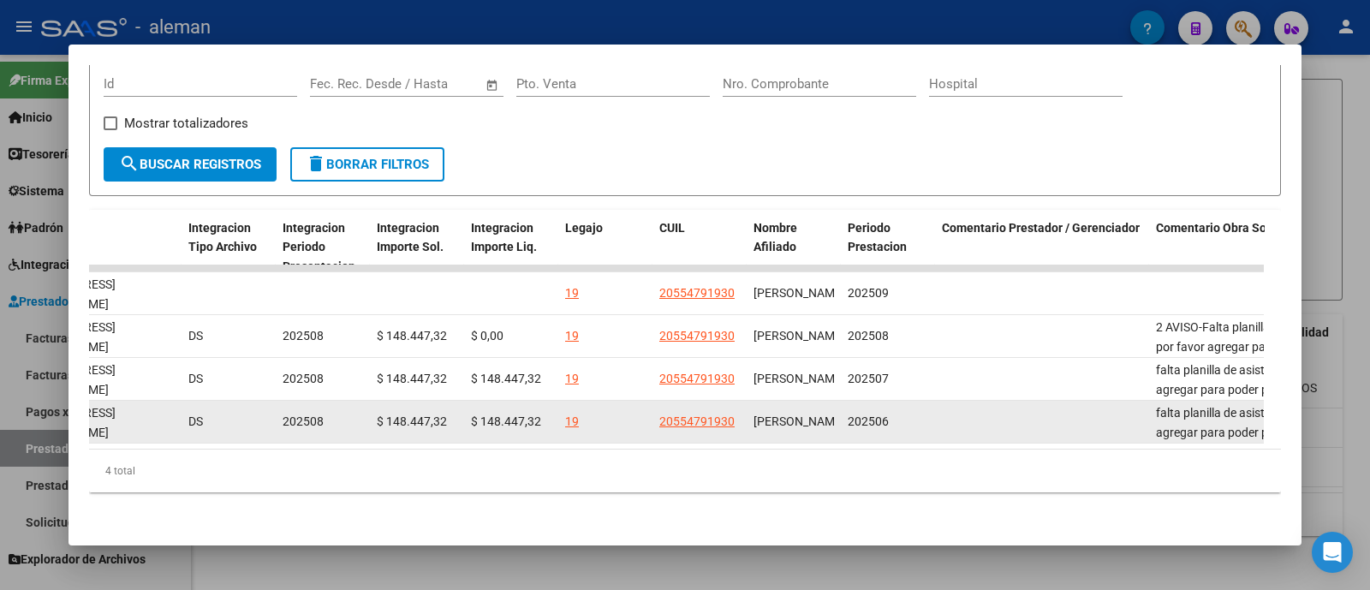
click at [1133, 424] on datatable-body-cell at bounding box center [1042, 422] width 214 height 42
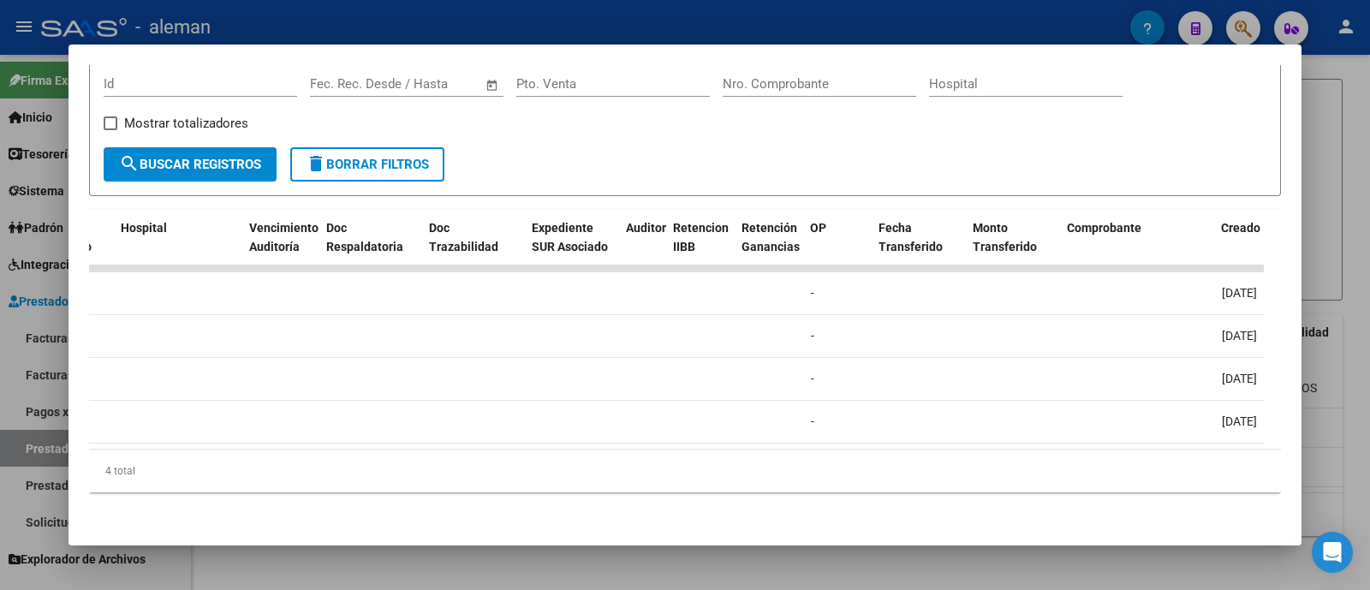
scroll to position [0, 0]
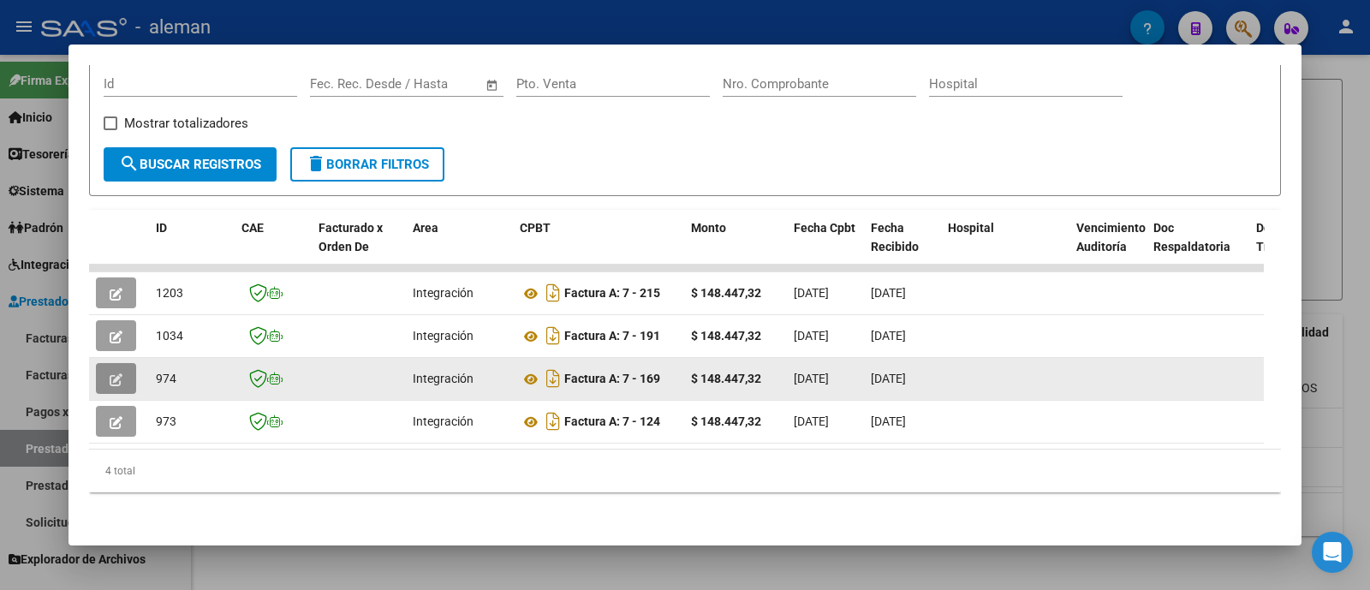
click at [112, 373] on icon "button" at bounding box center [116, 379] width 13 height 13
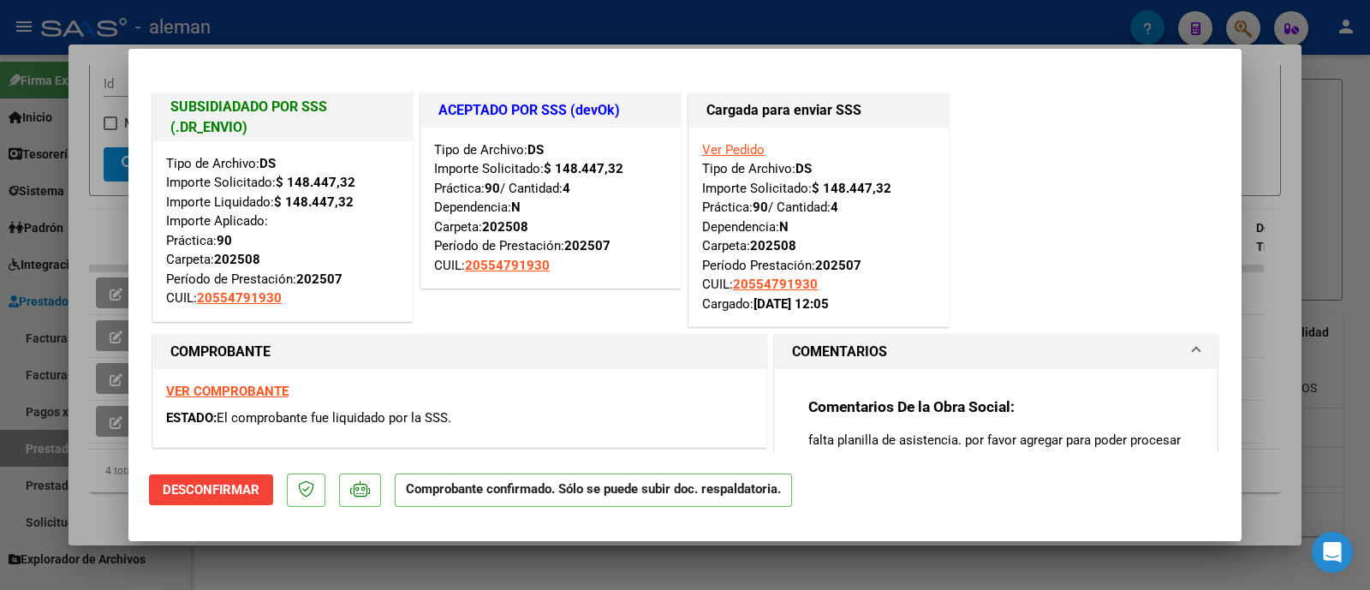
scroll to position [855, 0]
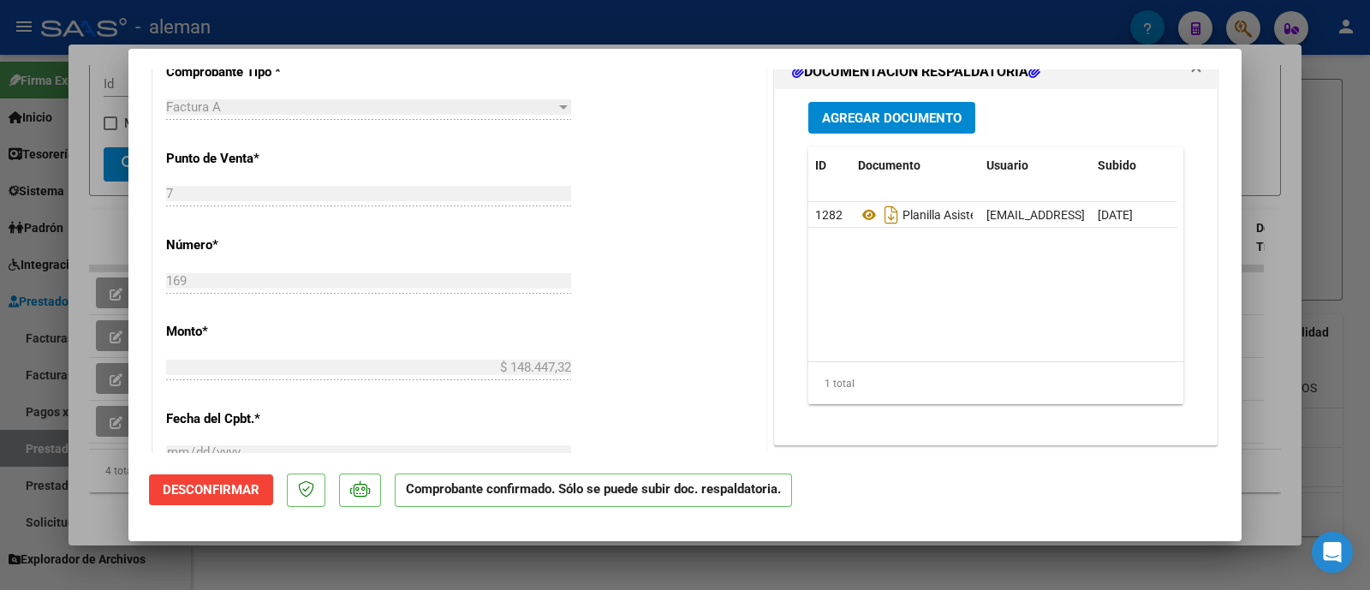
click at [1310, 235] on div at bounding box center [685, 295] width 1370 height 590
type input "$ 0,00"
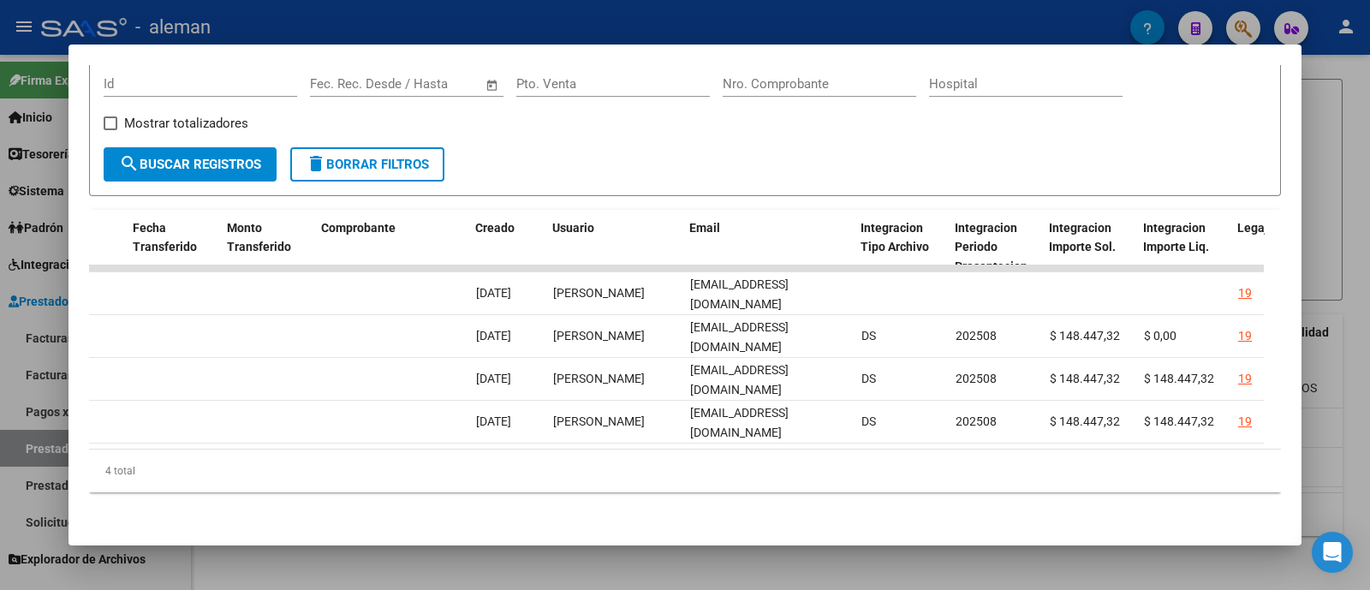
scroll to position [0, 1999]
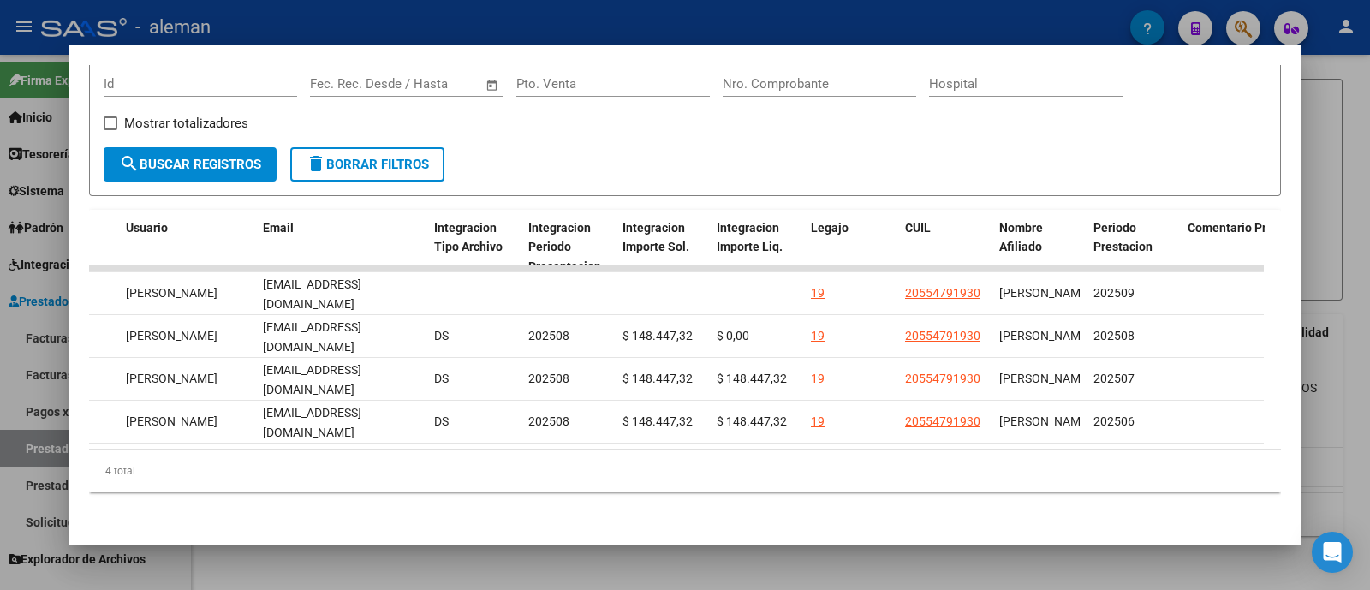
click at [1336, 319] on div at bounding box center [685, 295] width 1370 height 590
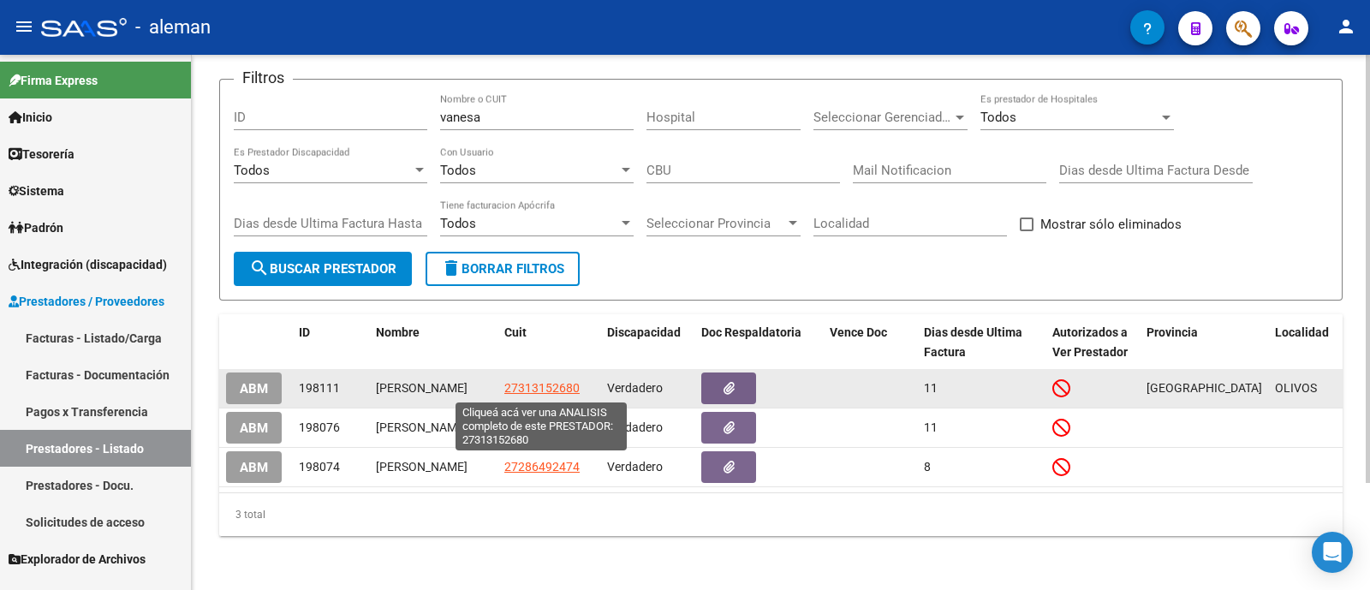
click at [553, 391] on span "27313152680" at bounding box center [541, 388] width 75 height 14
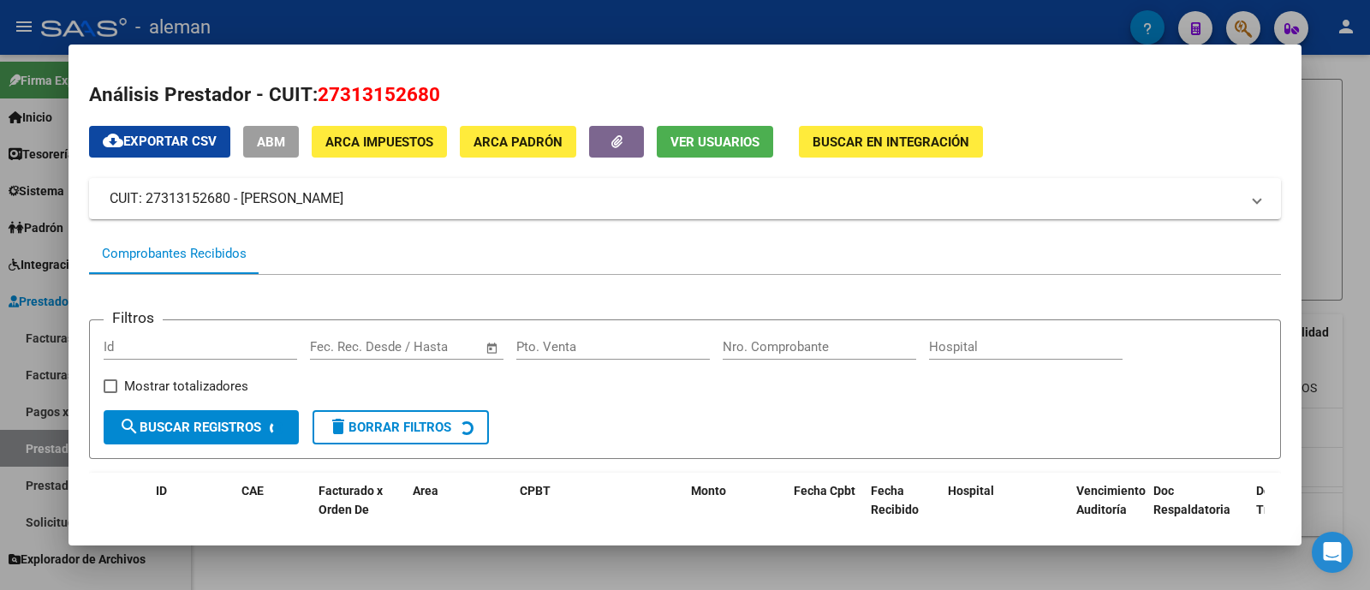
click at [741, 134] on span "Ver Usuarios" at bounding box center [714, 141] width 89 height 15
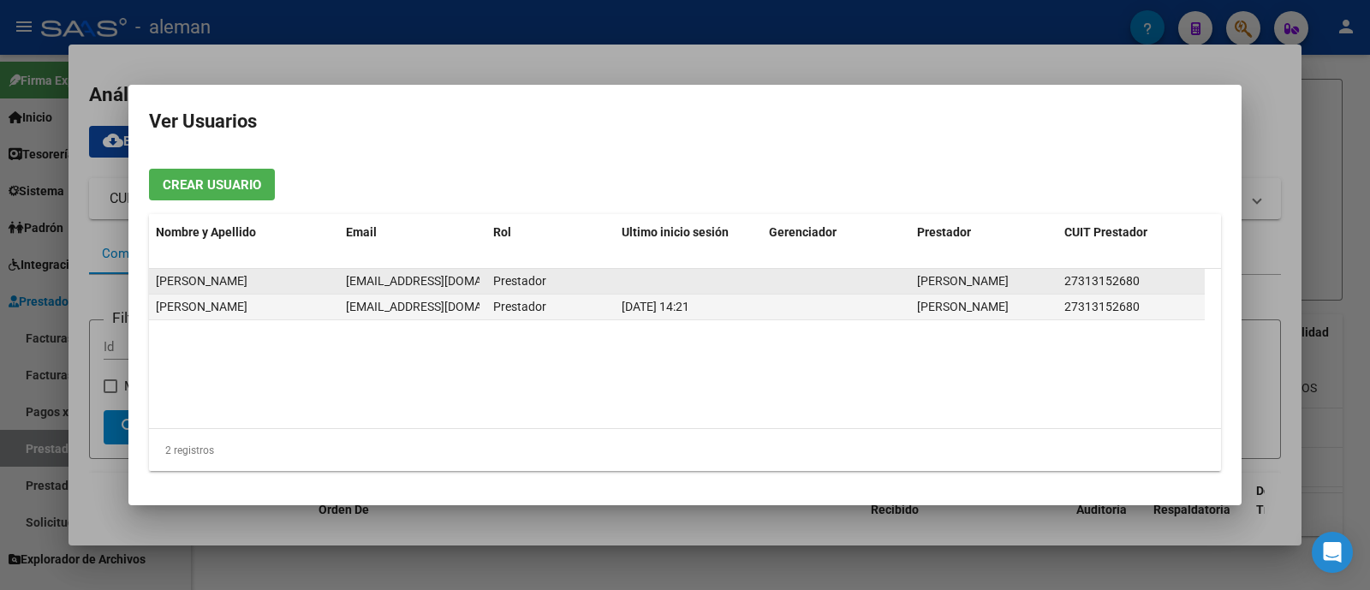
scroll to position [0, 60]
drag, startPoint x: 347, startPoint y: 282, endPoint x: 476, endPoint y: 280, distance: 129.3
click at [476, 280] on span "[EMAIL_ADDRESS][DOMAIN_NAME]" at bounding box center [384, 281] width 190 height 14
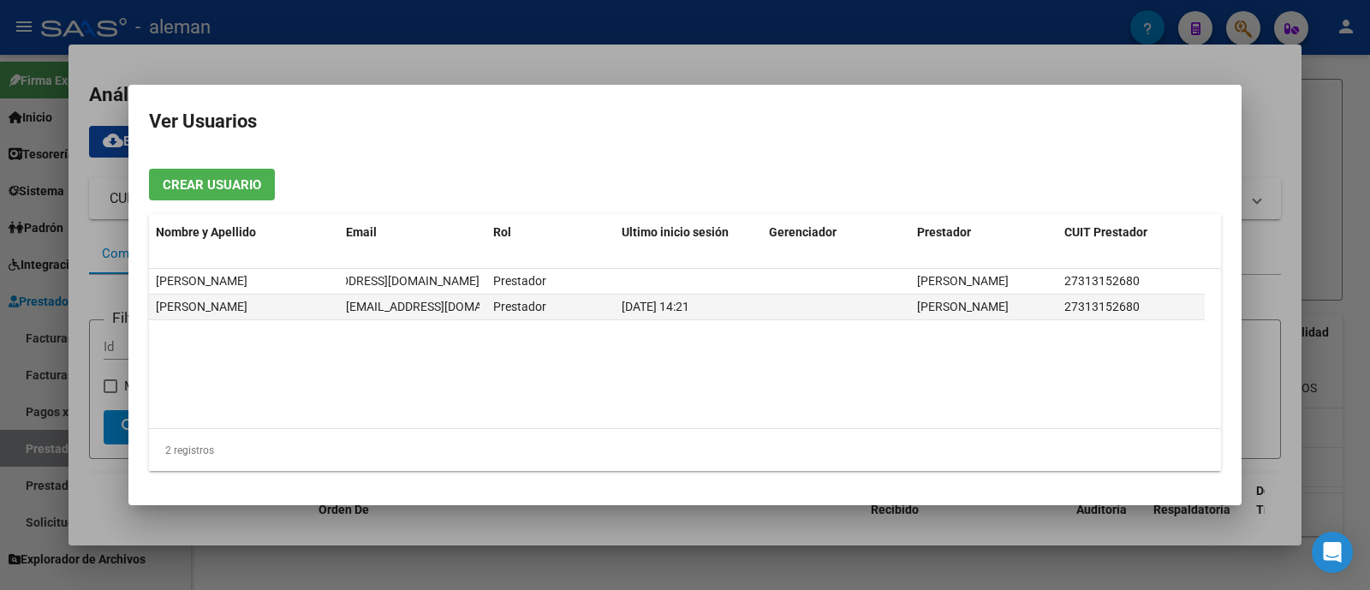
copy span "[EMAIL_ADDRESS][DOMAIN_NAME]"
click at [1363, 163] on div at bounding box center [685, 295] width 1370 height 590
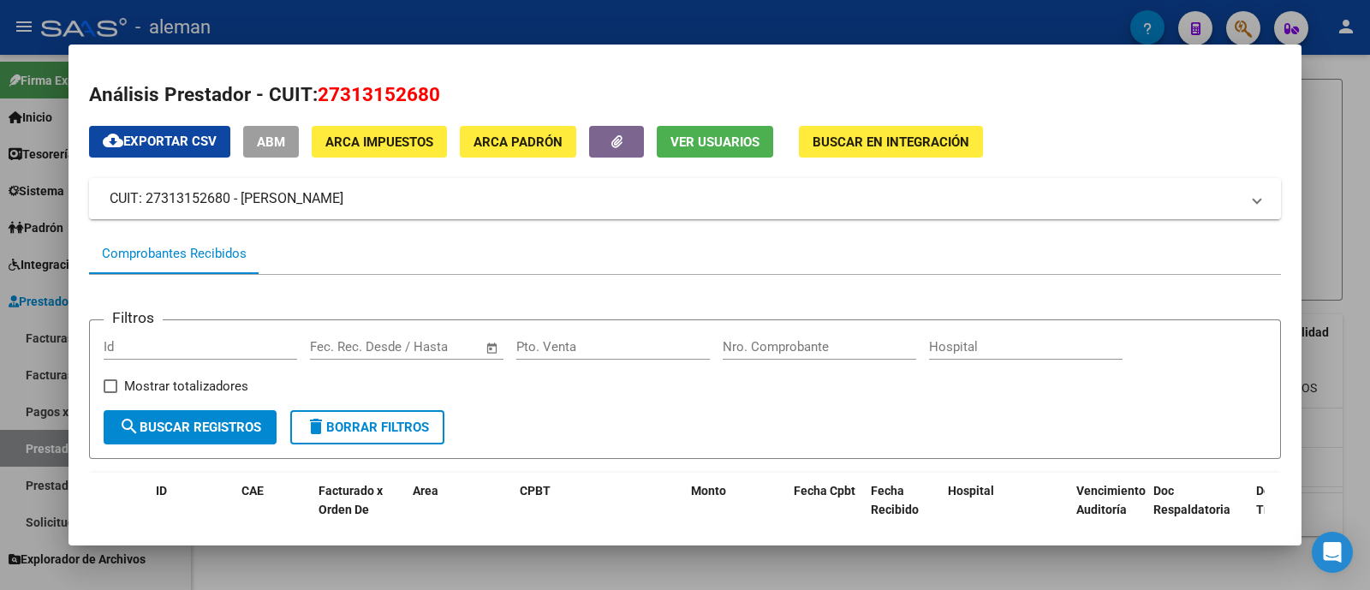
drag, startPoint x: 447, startPoint y: 194, endPoint x: 110, endPoint y: 194, distance: 337.4
click at [110, 194] on mat-panel-title "CUIT: 27313152680 - [PERSON_NAME]" at bounding box center [675, 198] width 1130 height 21
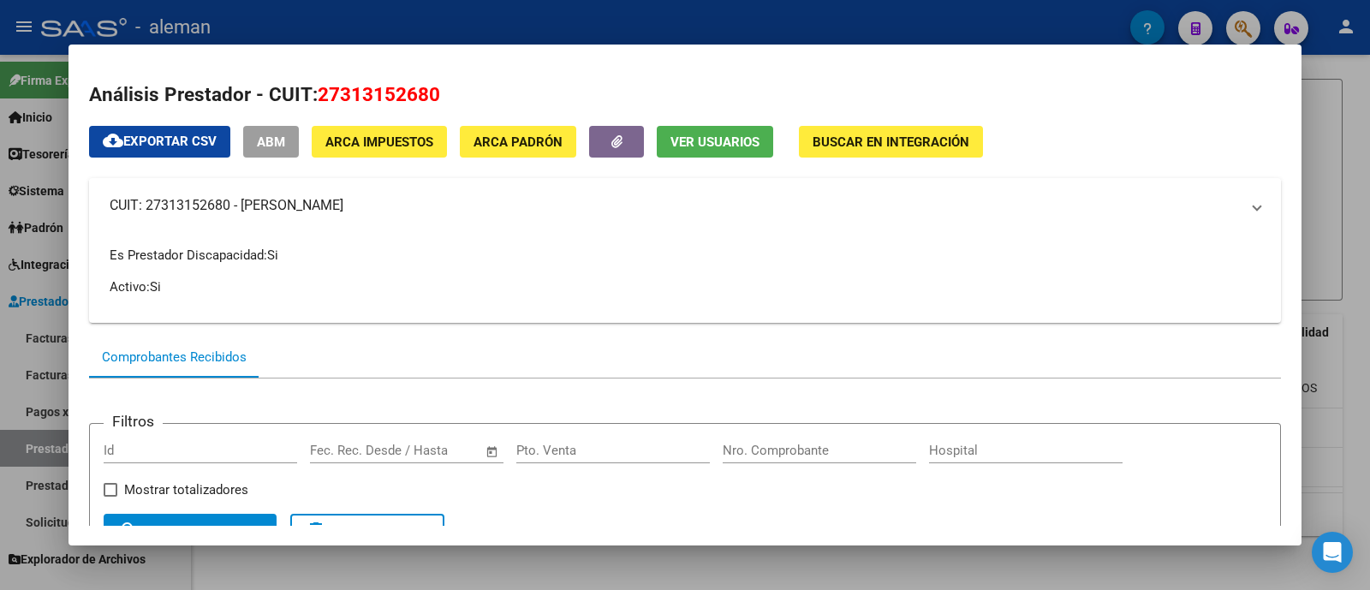
copy mat-panel-title "CUIT: 27313152680 - [PERSON_NAME]"
